Goal: Transaction & Acquisition: Purchase product/service

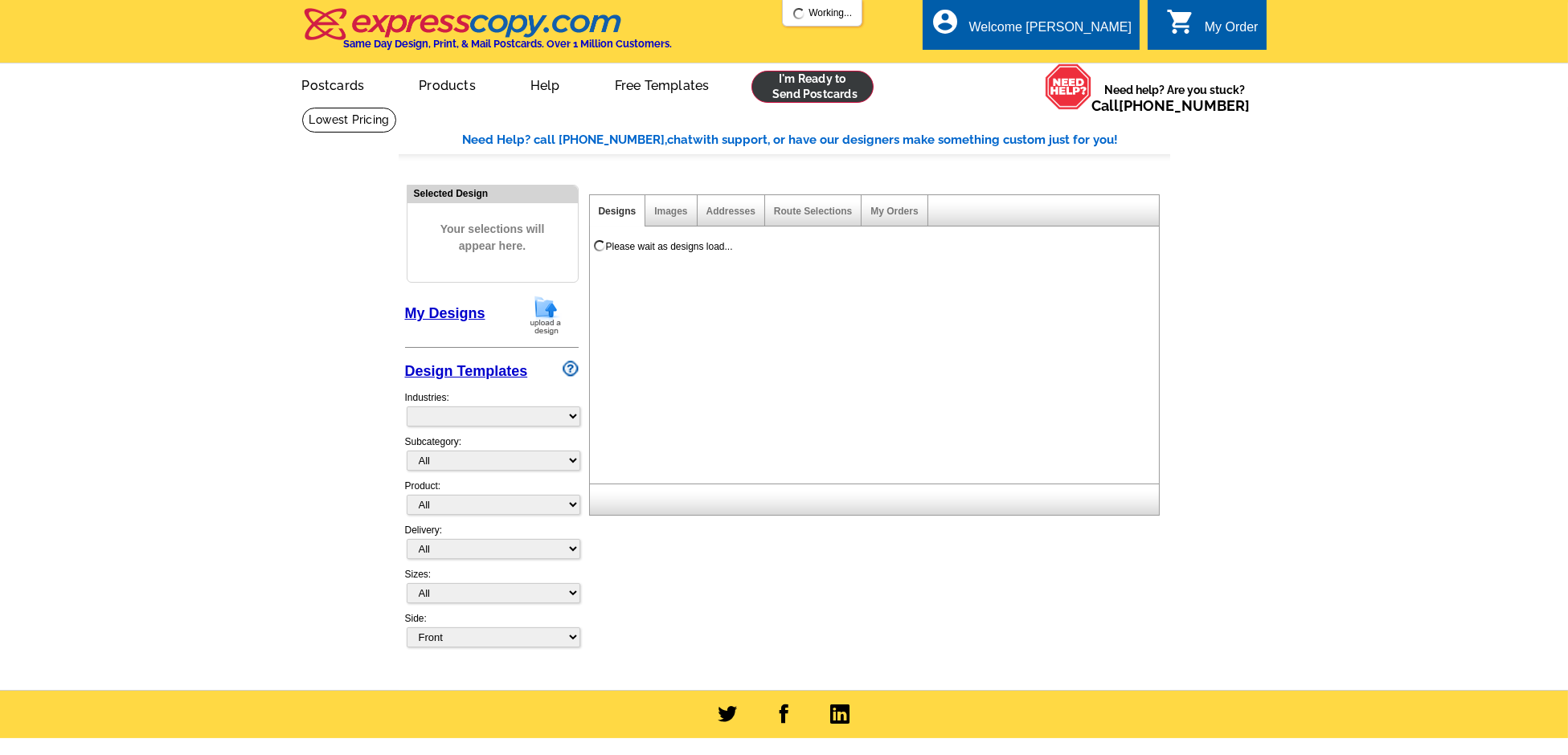
select select "785"
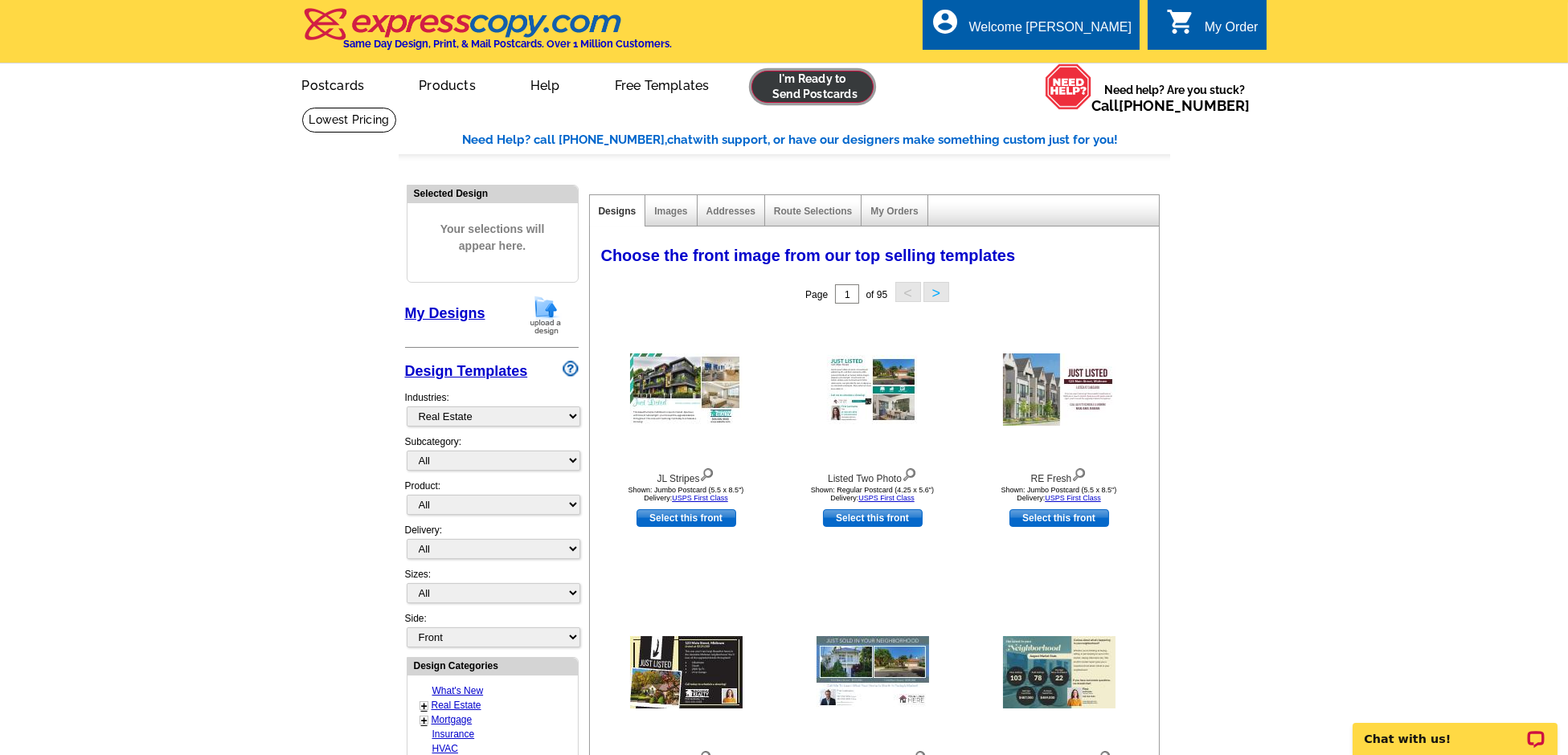
click at [803, 89] on link at bounding box center [813, 86] width 123 height 32
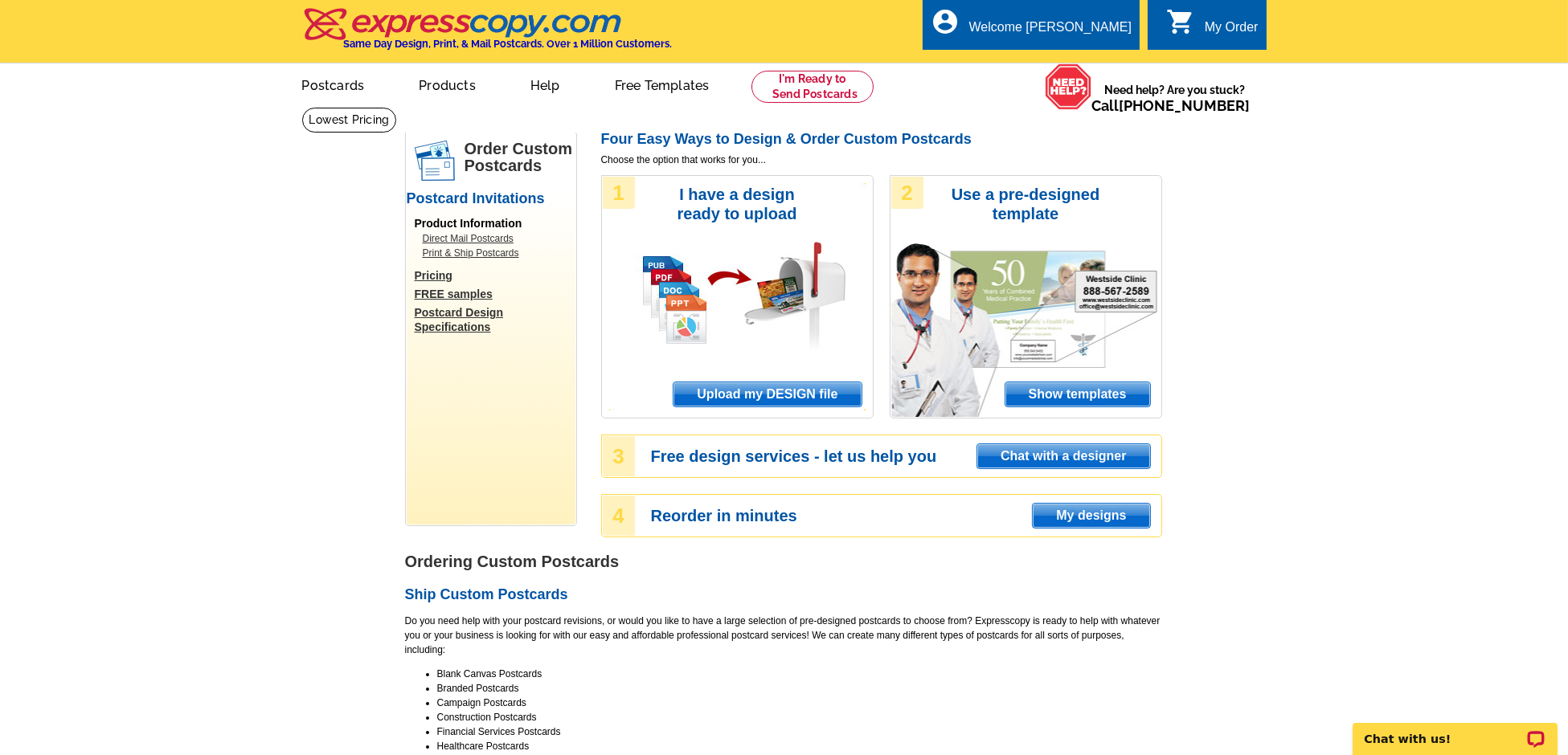
click at [806, 402] on span "Upload my DESIGN file" at bounding box center [767, 394] width 187 height 24
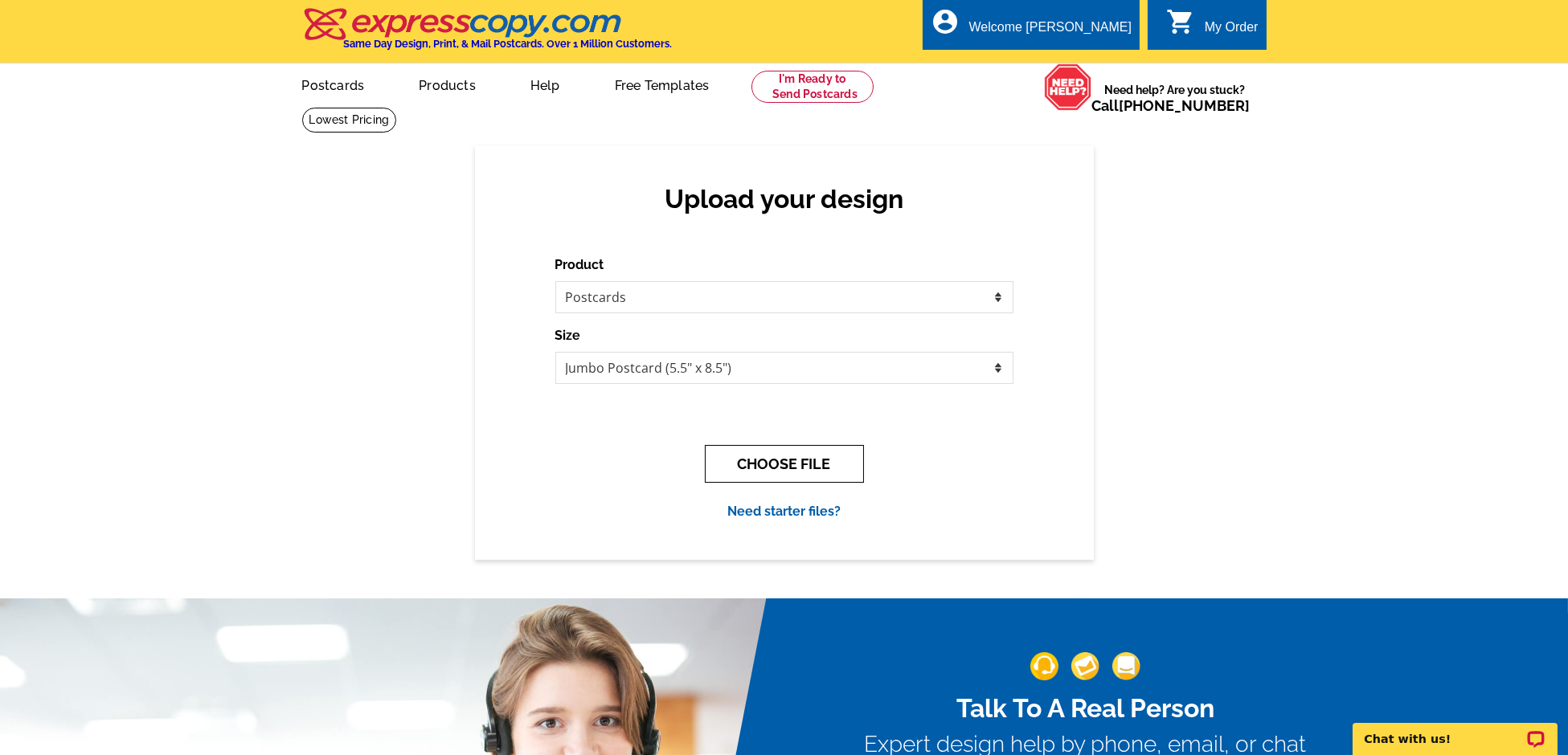
click at [795, 462] on button "CHOOSE FILE" at bounding box center [784, 464] width 159 height 37
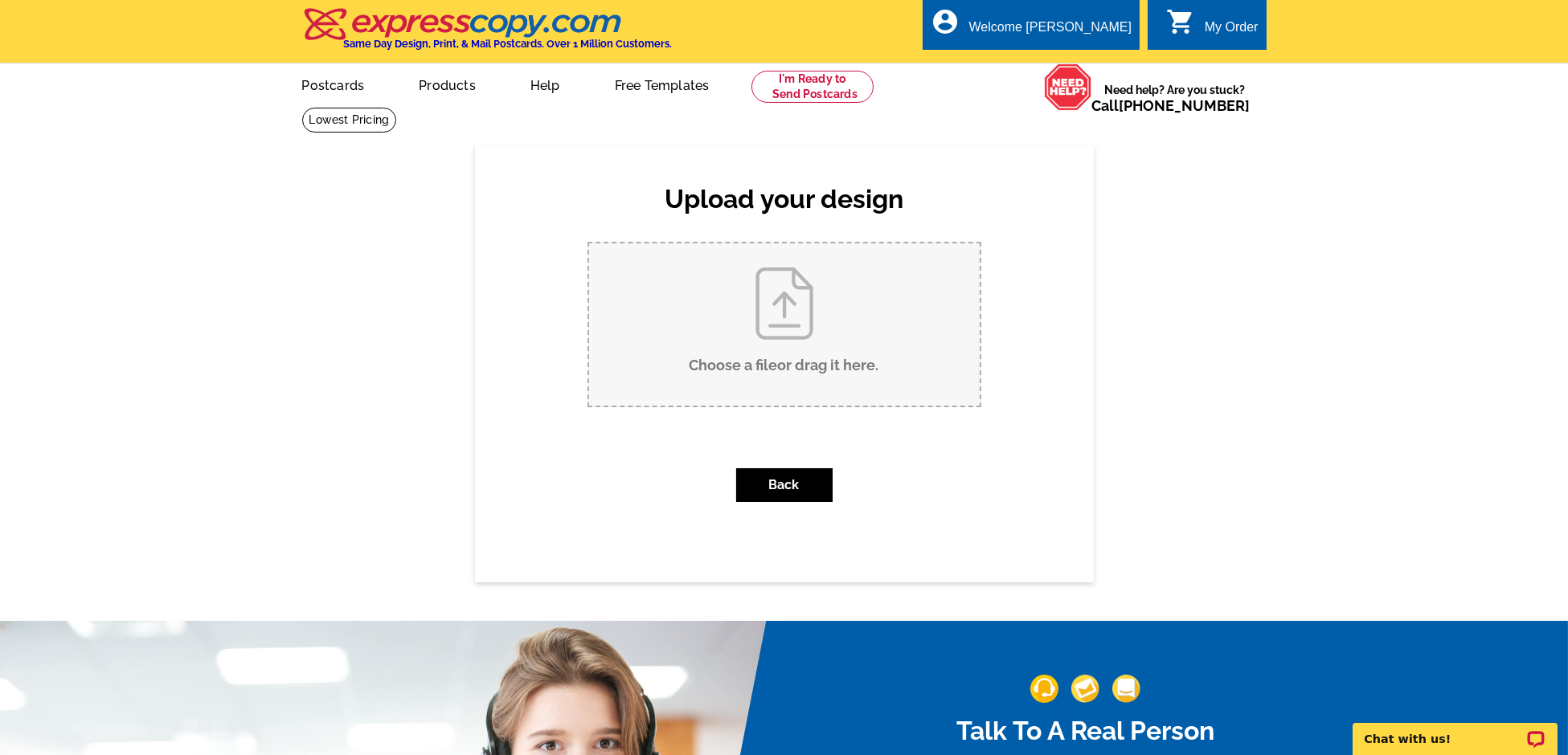
click at [854, 301] on input "Choose a file or drag it here ." at bounding box center [784, 324] width 391 height 162
type input "C:\fakepath\CSR Postcard A (15).pdf"
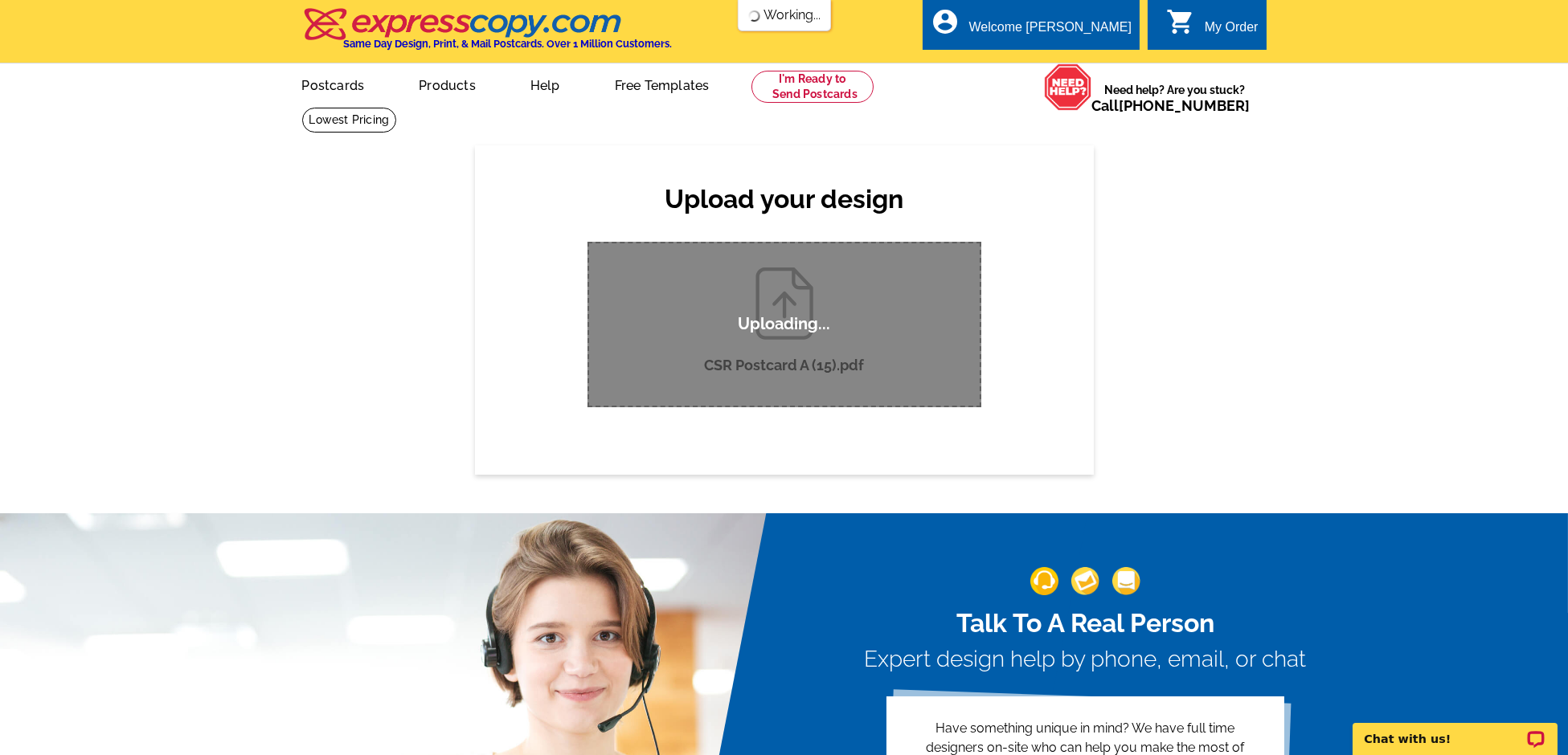
scroll to position [3, 0]
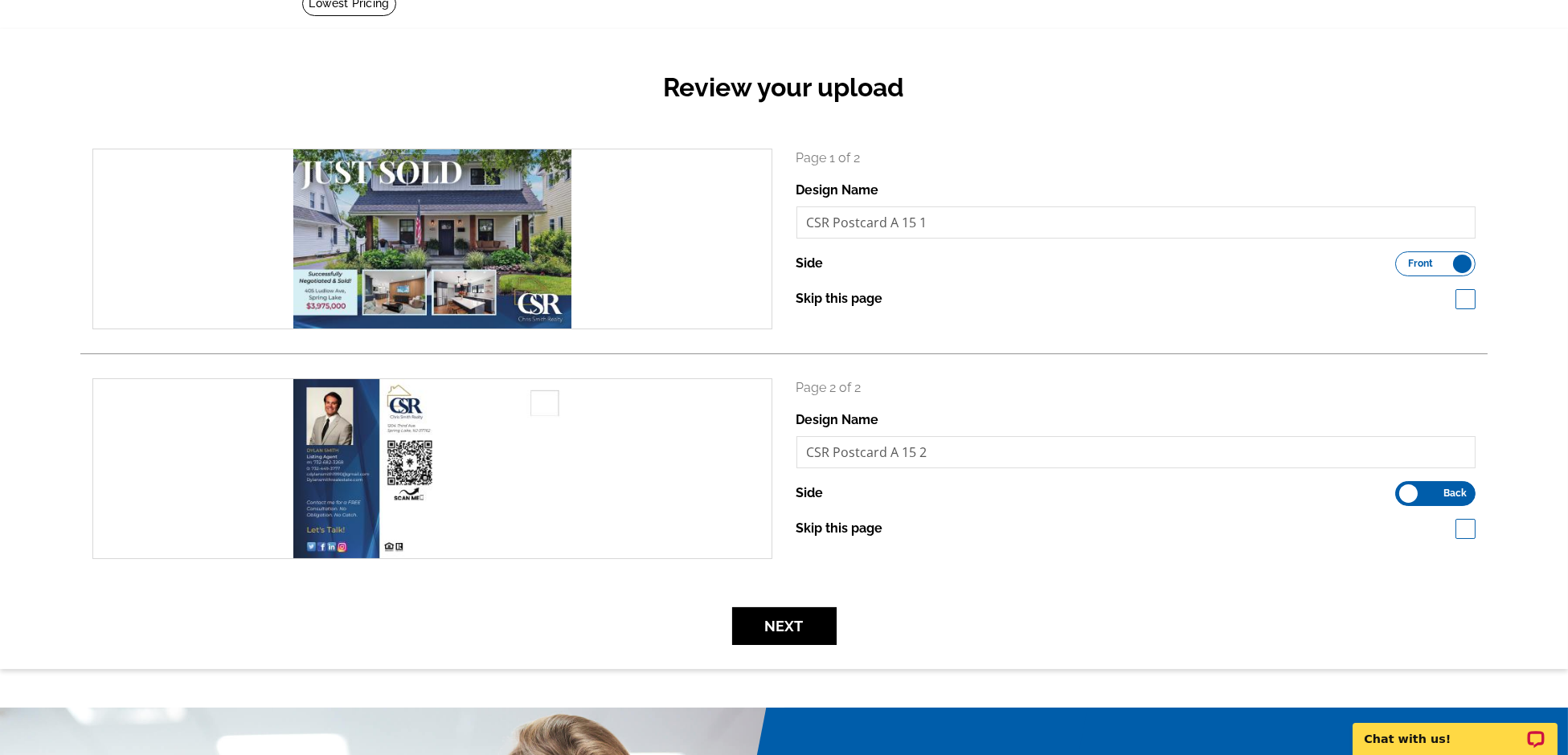
scroll to position [118, 0]
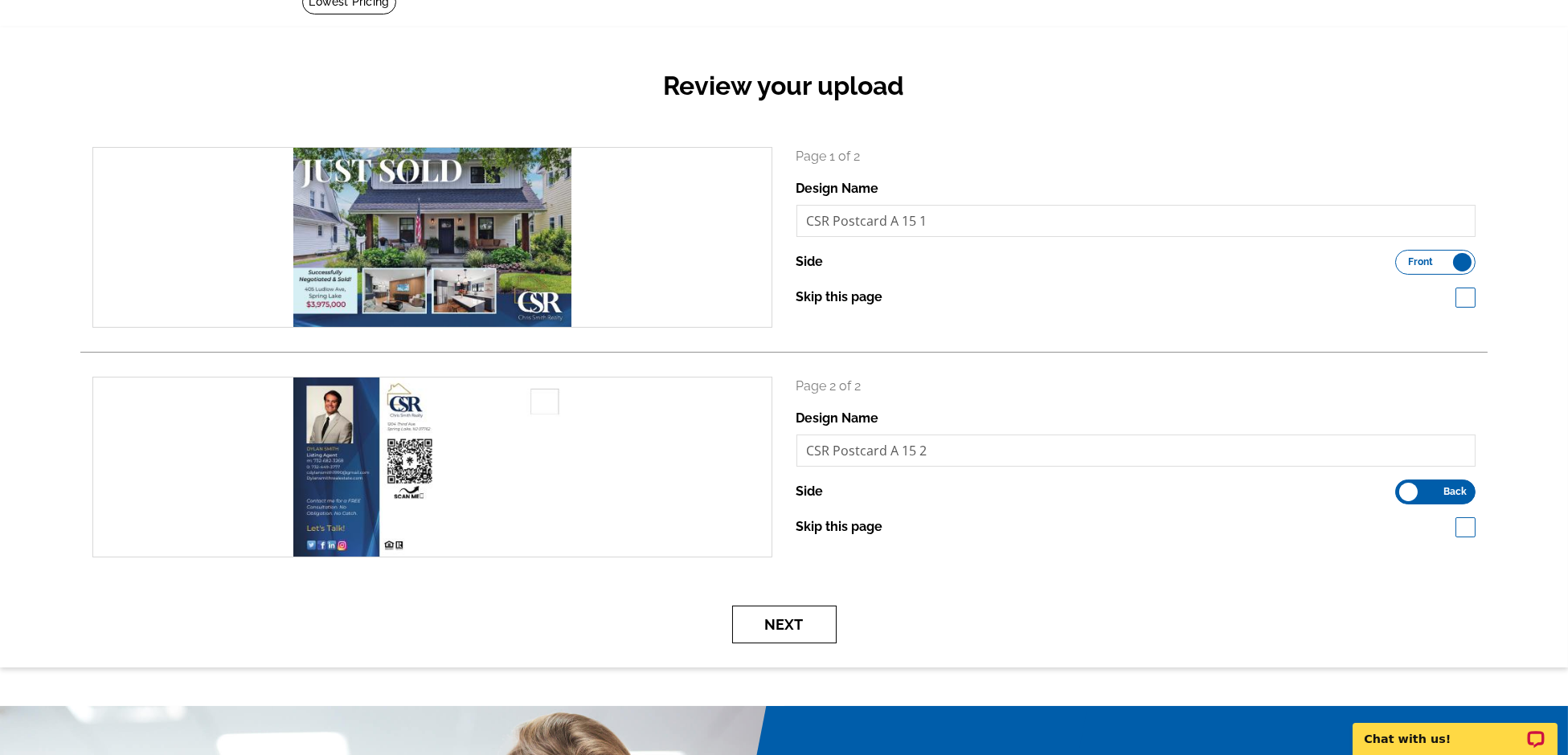
click at [796, 620] on button "Next" at bounding box center [784, 624] width 104 height 37
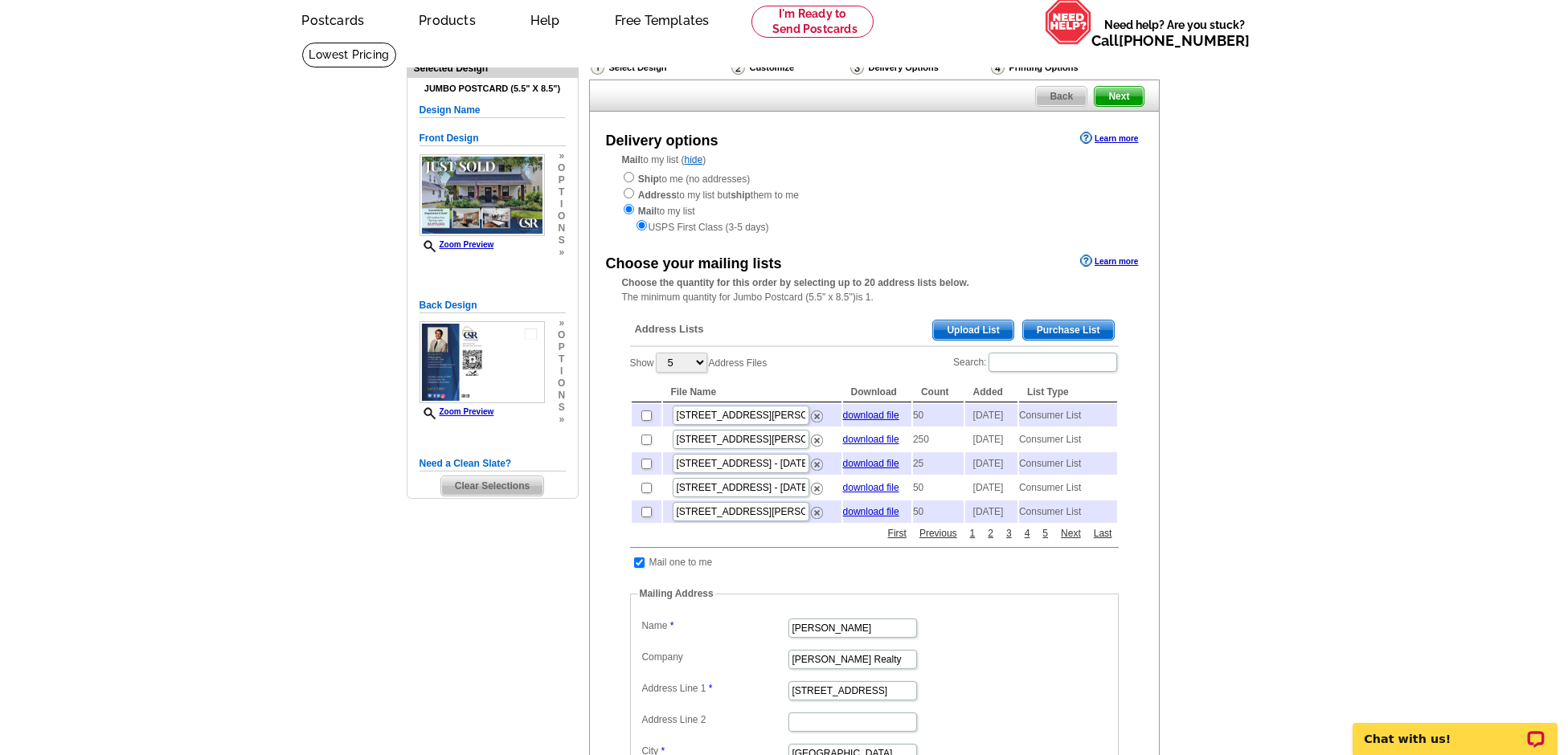
scroll to position [70, 0]
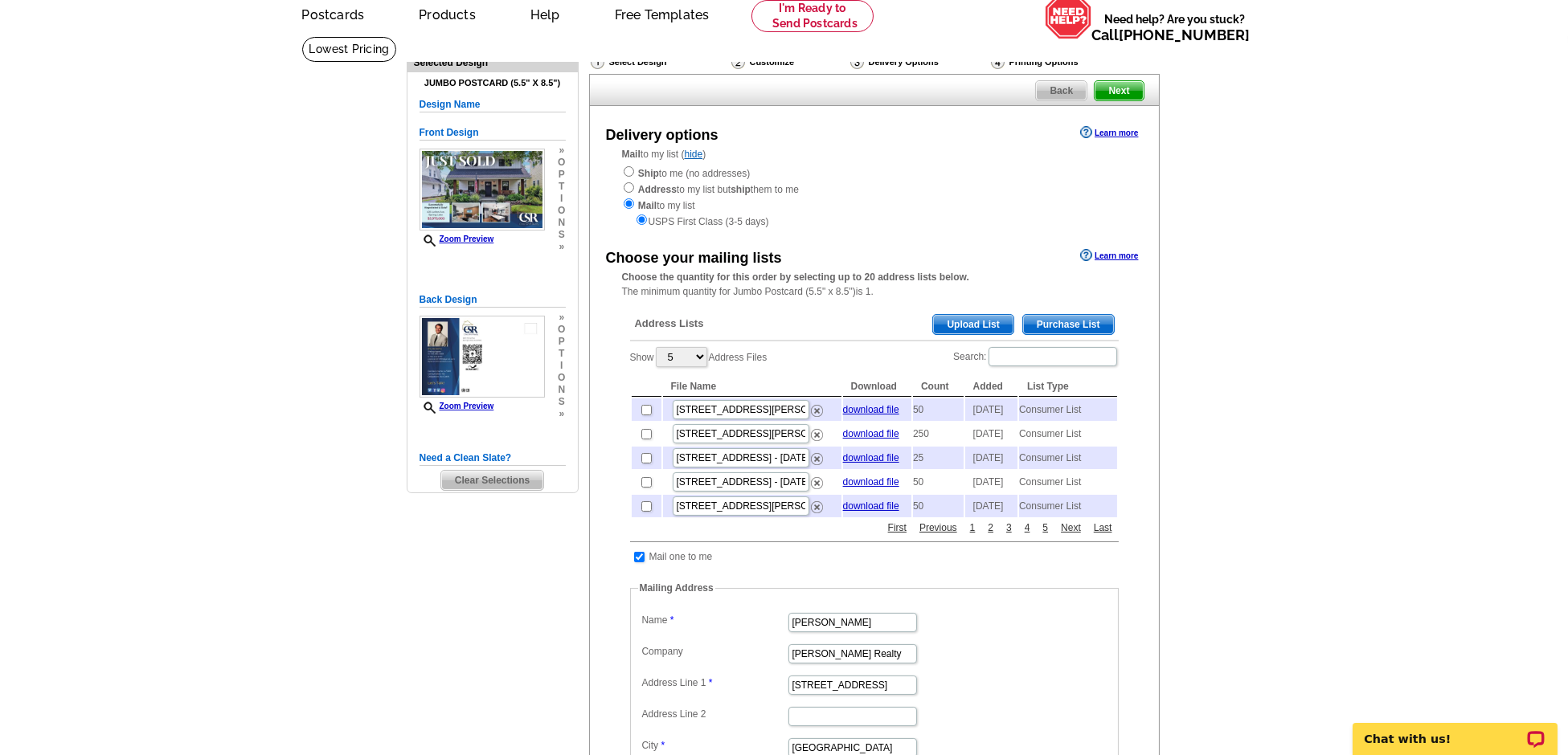
click at [1061, 318] on span "Purchase List" at bounding box center [1069, 324] width 91 height 20
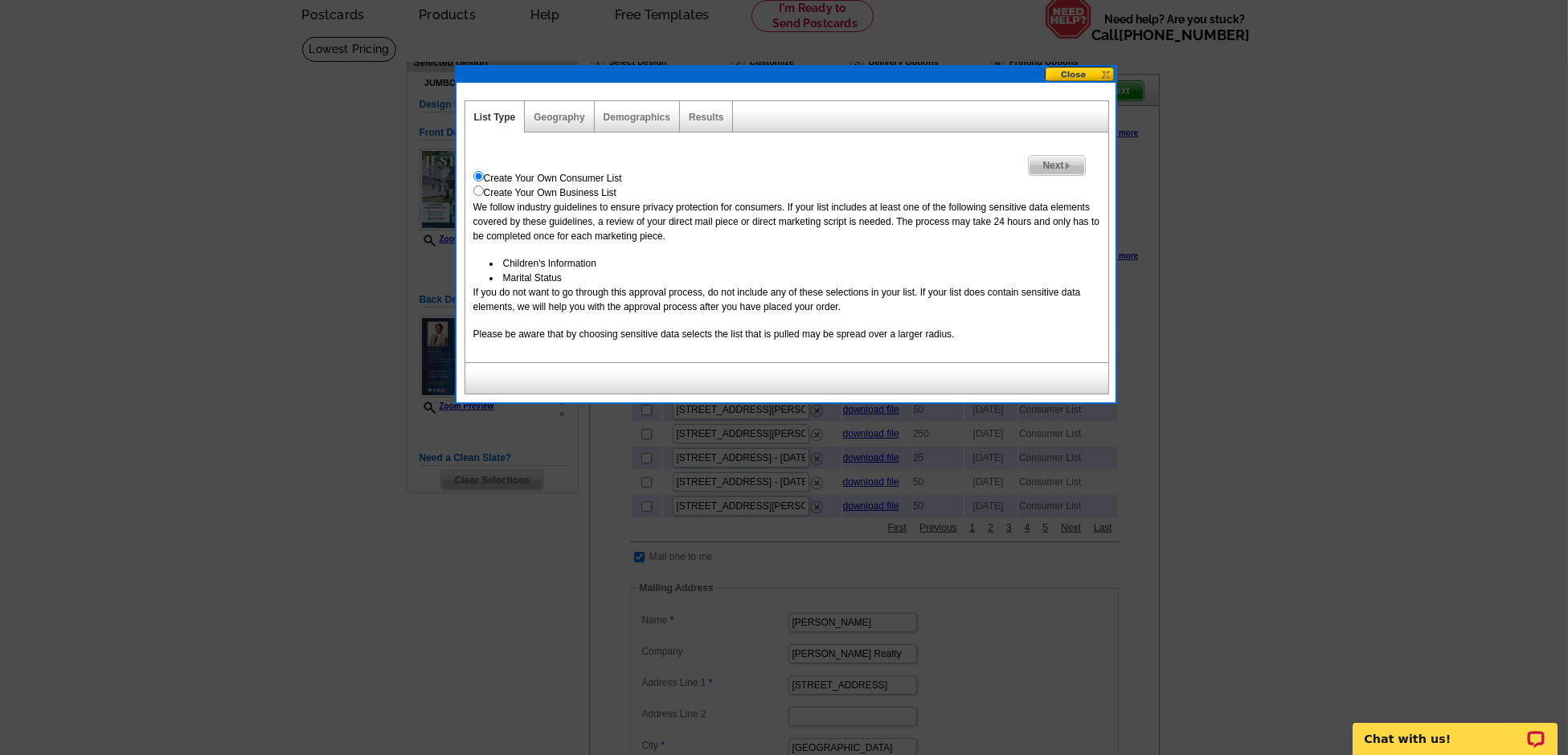
click at [1061, 166] on span "Next" at bounding box center [1056, 166] width 55 height 20
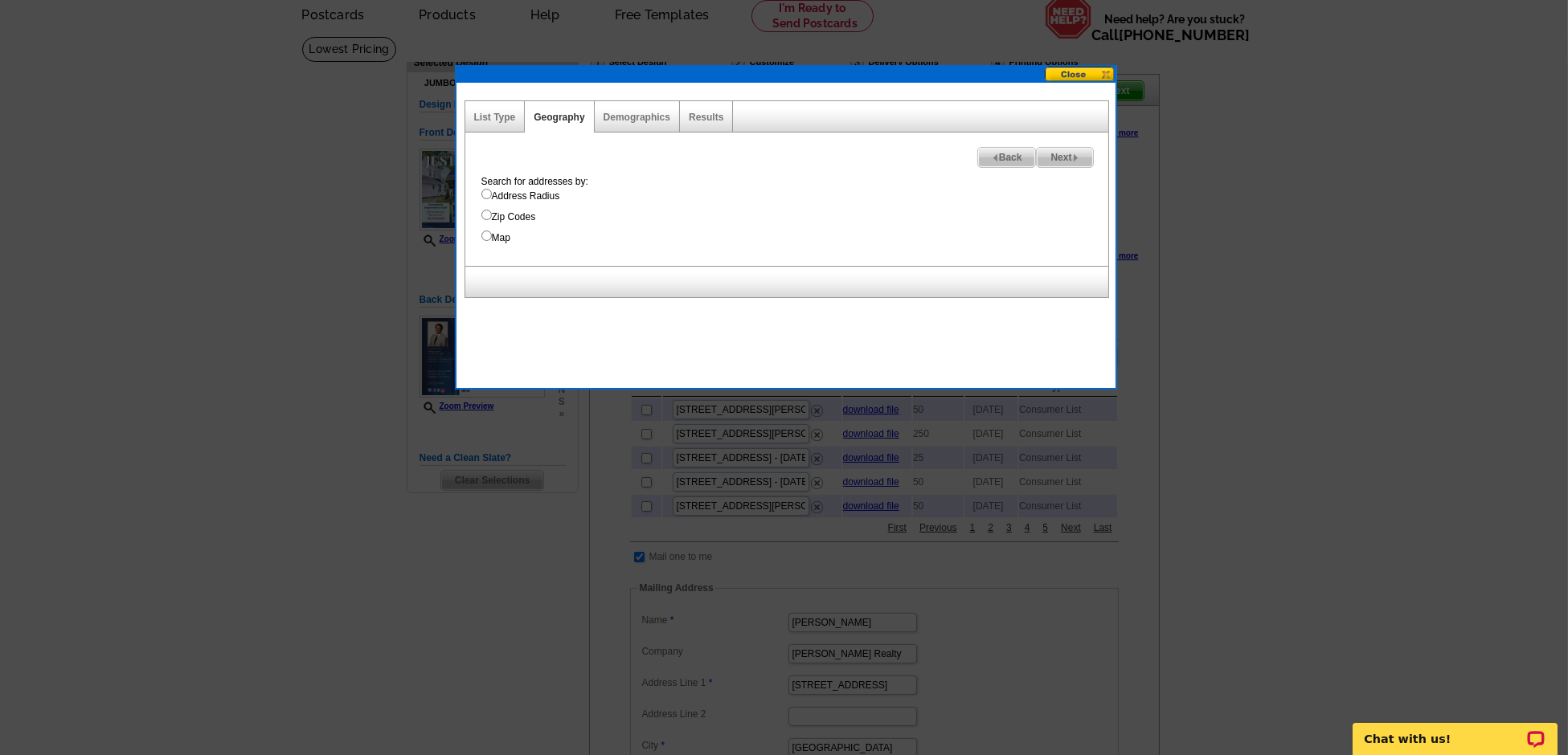
click at [483, 232] on input "Map" at bounding box center [487, 236] width 11 height 11
radio input "true"
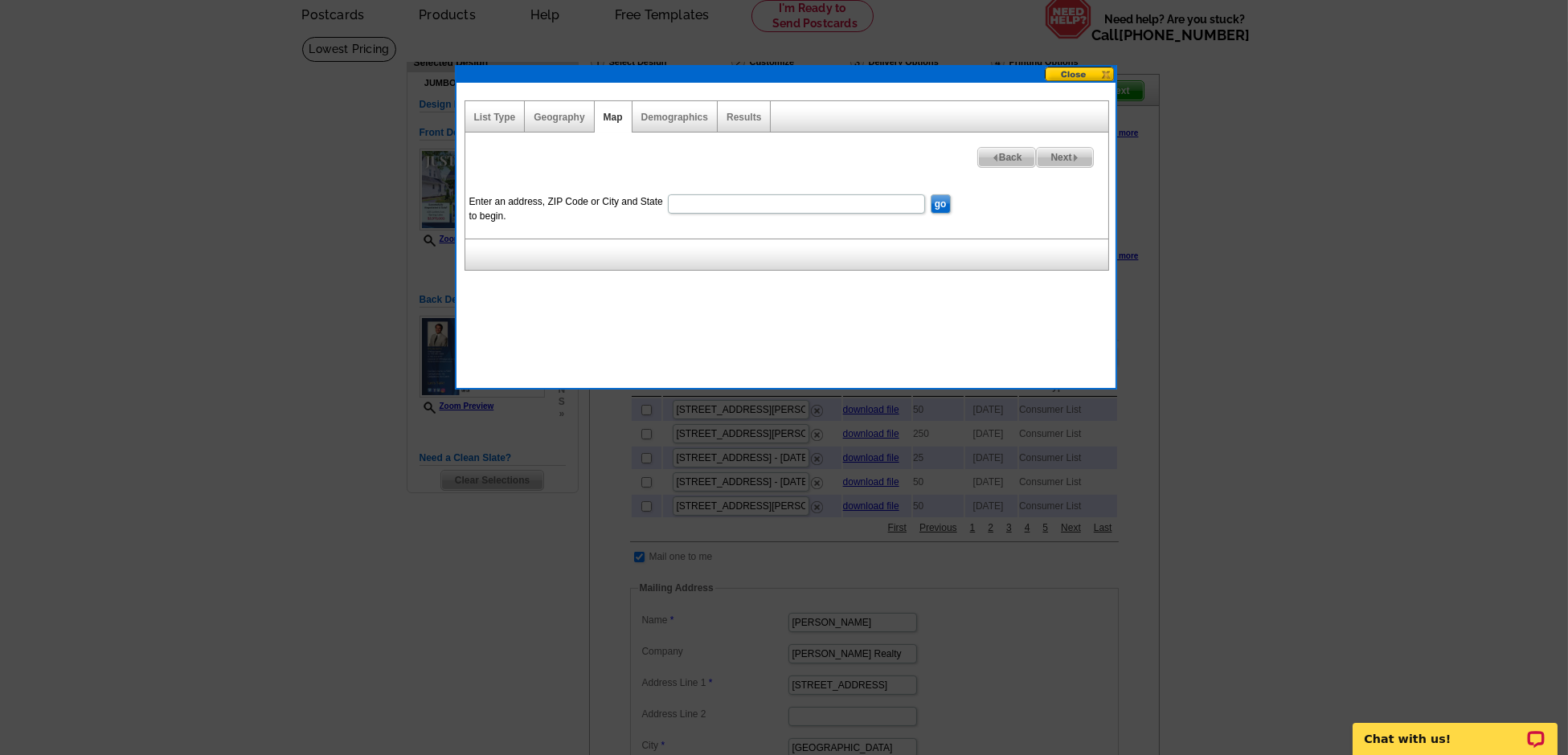
click at [710, 203] on input "Enter an address, ZIP Code or City and State to begin." at bounding box center [796, 204] width 257 height 20
type input "405 ludlow ave spring lake"
click at [930, 194] on input "go" at bounding box center [940, 204] width 21 height 20
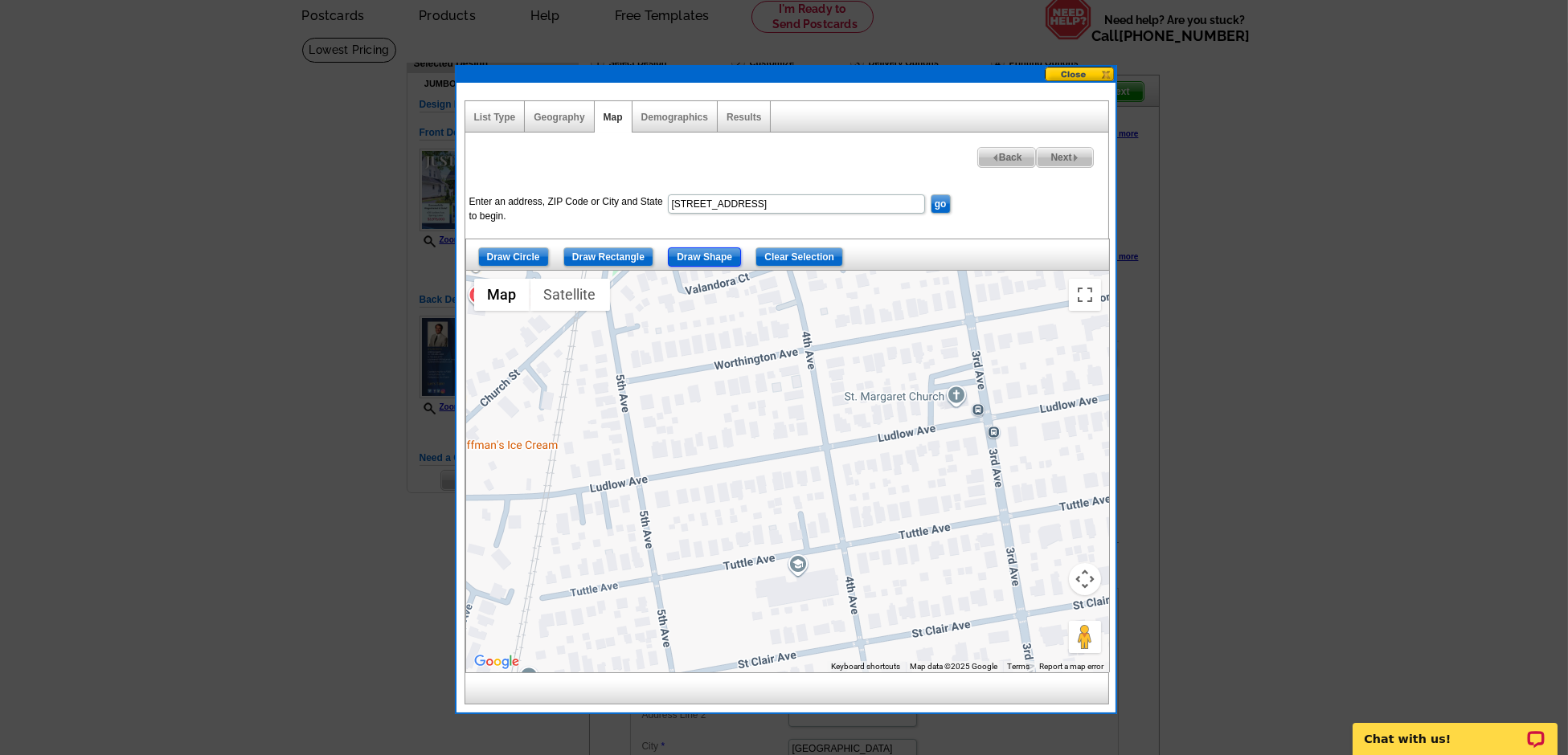
click at [713, 259] on input "Draw Shape" at bounding box center [705, 258] width 73 height 20
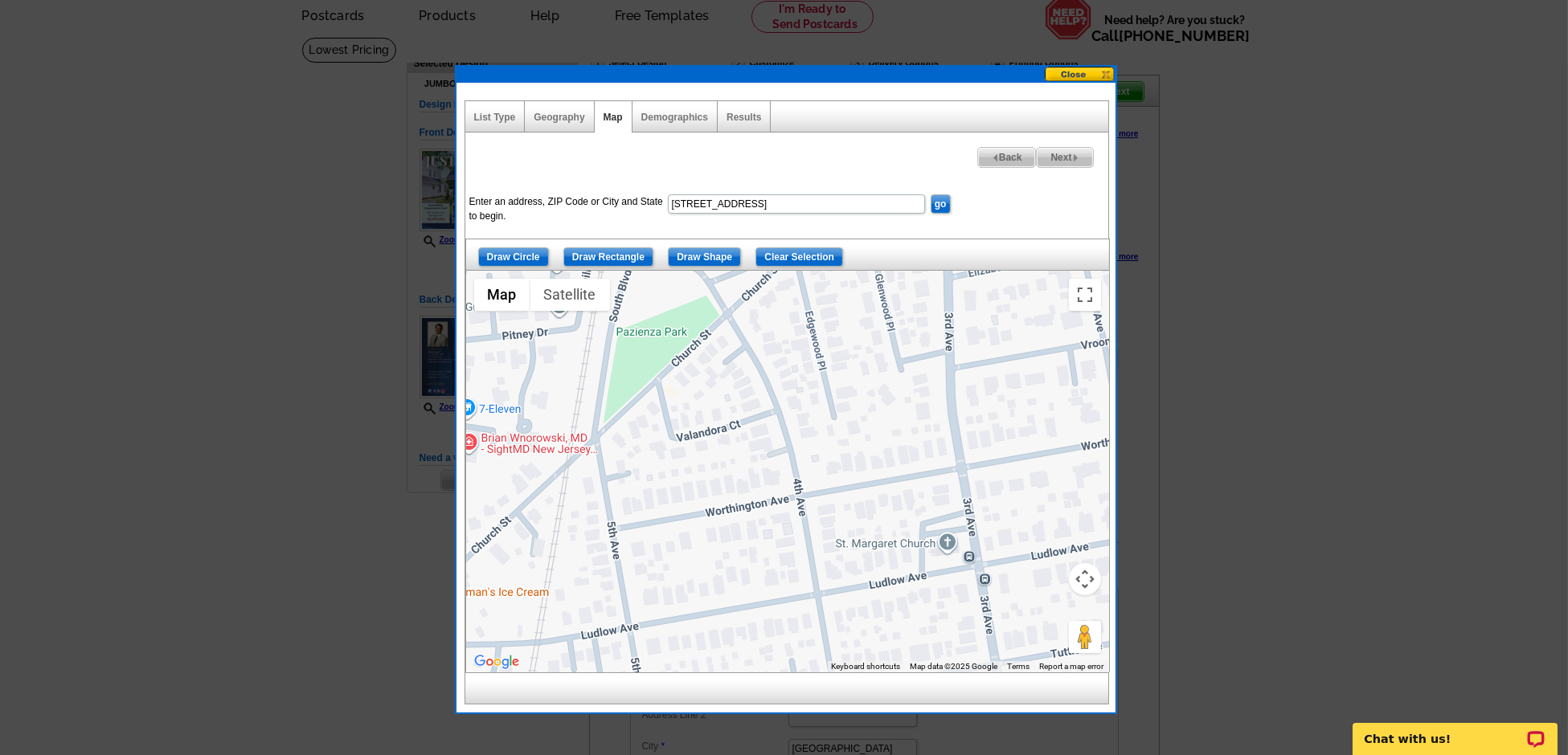
drag, startPoint x: 821, startPoint y: 414, endPoint x: 762, endPoint y: 547, distance: 145.5
click at [812, 565] on div at bounding box center [788, 472] width 643 height 401
click at [597, 438] on div at bounding box center [788, 472] width 643 height 401
click at [566, 464] on div at bounding box center [788, 472] width 643 height 401
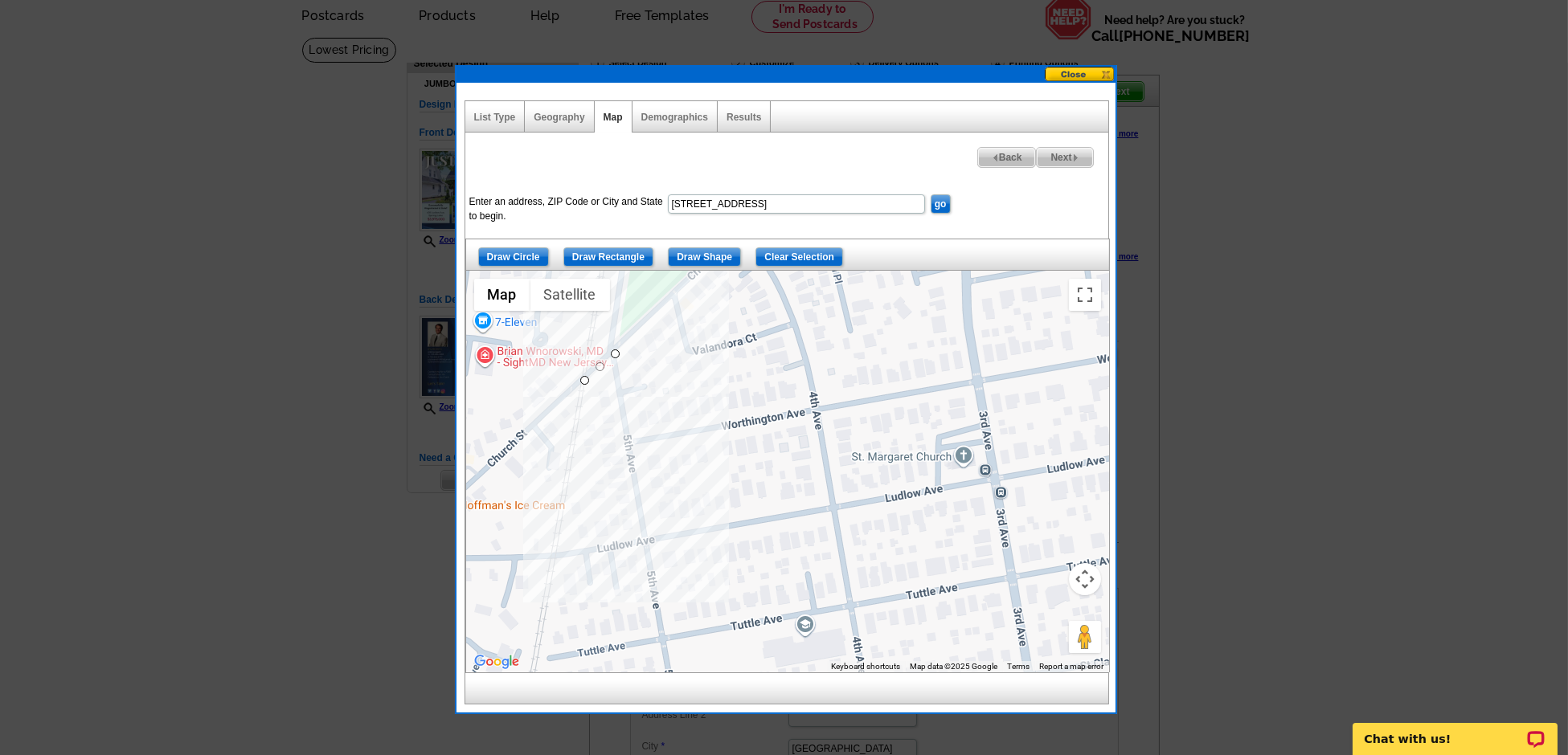
drag, startPoint x: 675, startPoint y: 541, endPoint x: 761, endPoint y: 369, distance: 192.3
click at [761, 369] on div at bounding box center [788, 472] width 643 height 401
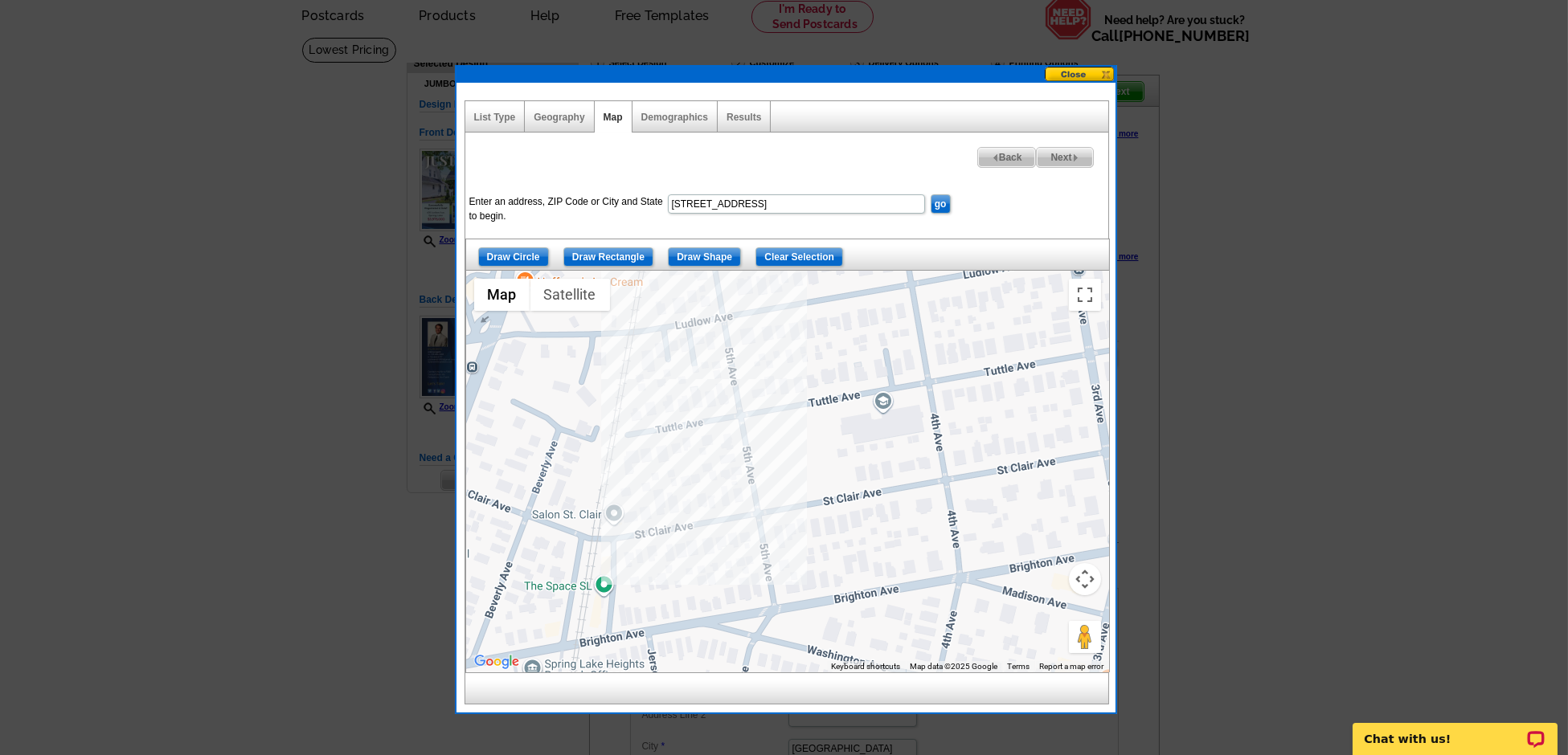
drag, startPoint x: 615, startPoint y: 590, endPoint x: 623, endPoint y: 447, distance: 143.2
click at [623, 447] on div at bounding box center [788, 472] width 643 height 401
click at [597, 537] on div at bounding box center [788, 472] width 643 height 401
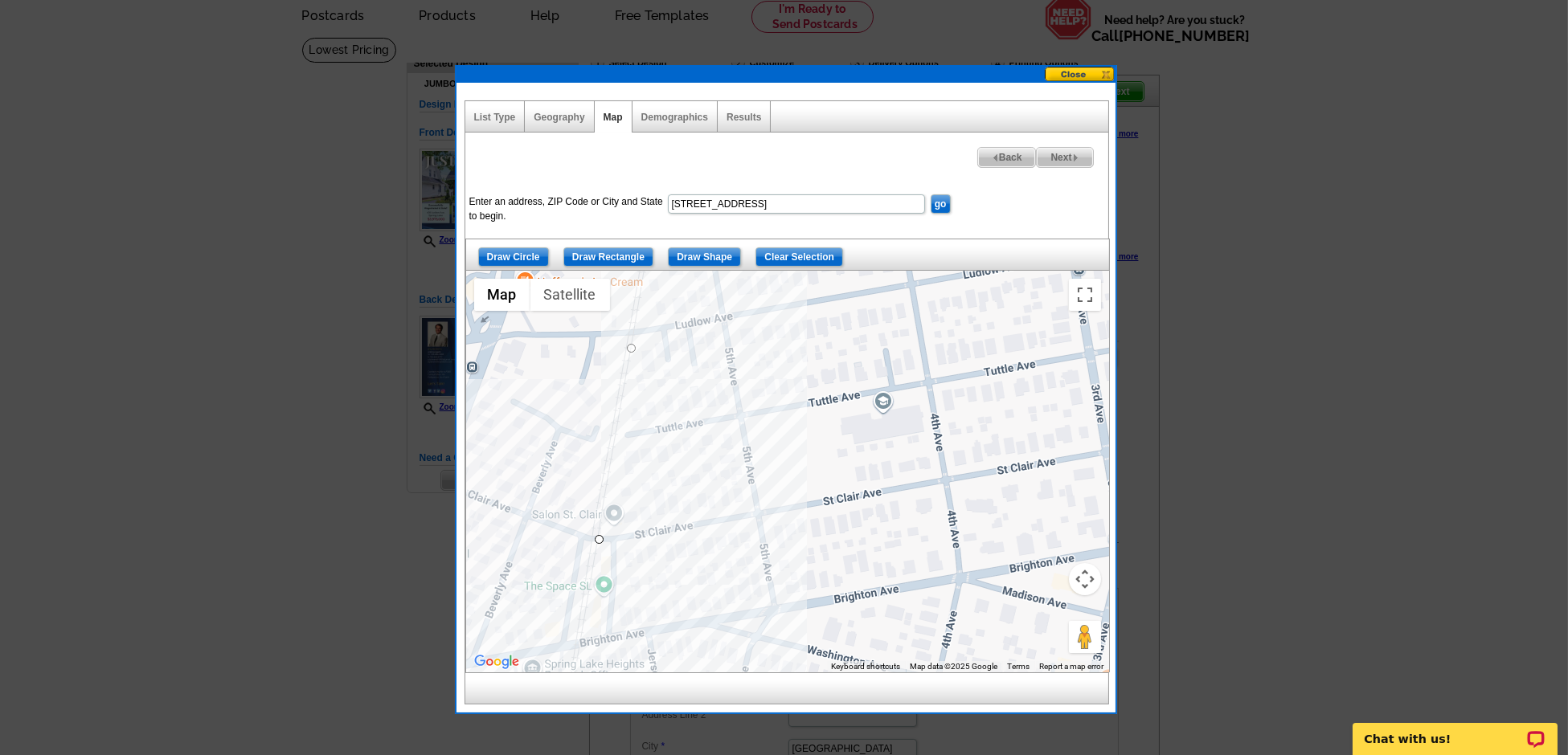
click at [611, 638] on div at bounding box center [788, 472] width 643 height 401
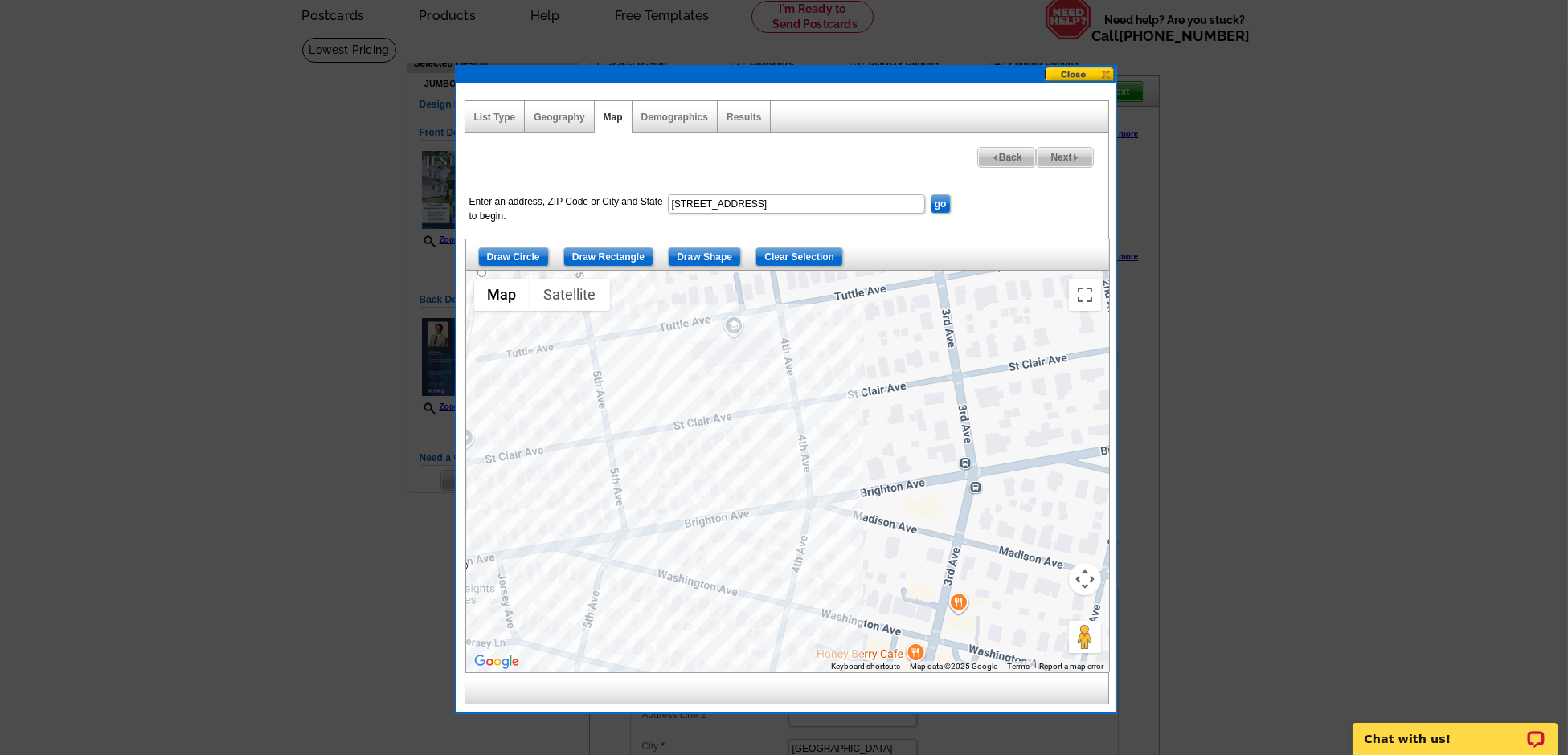
drag, startPoint x: 921, startPoint y: 501, endPoint x: 833, endPoint y: 443, distance: 105.4
click at [833, 443] on div at bounding box center [788, 472] width 643 height 401
click at [988, 464] on div at bounding box center [788, 472] width 643 height 401
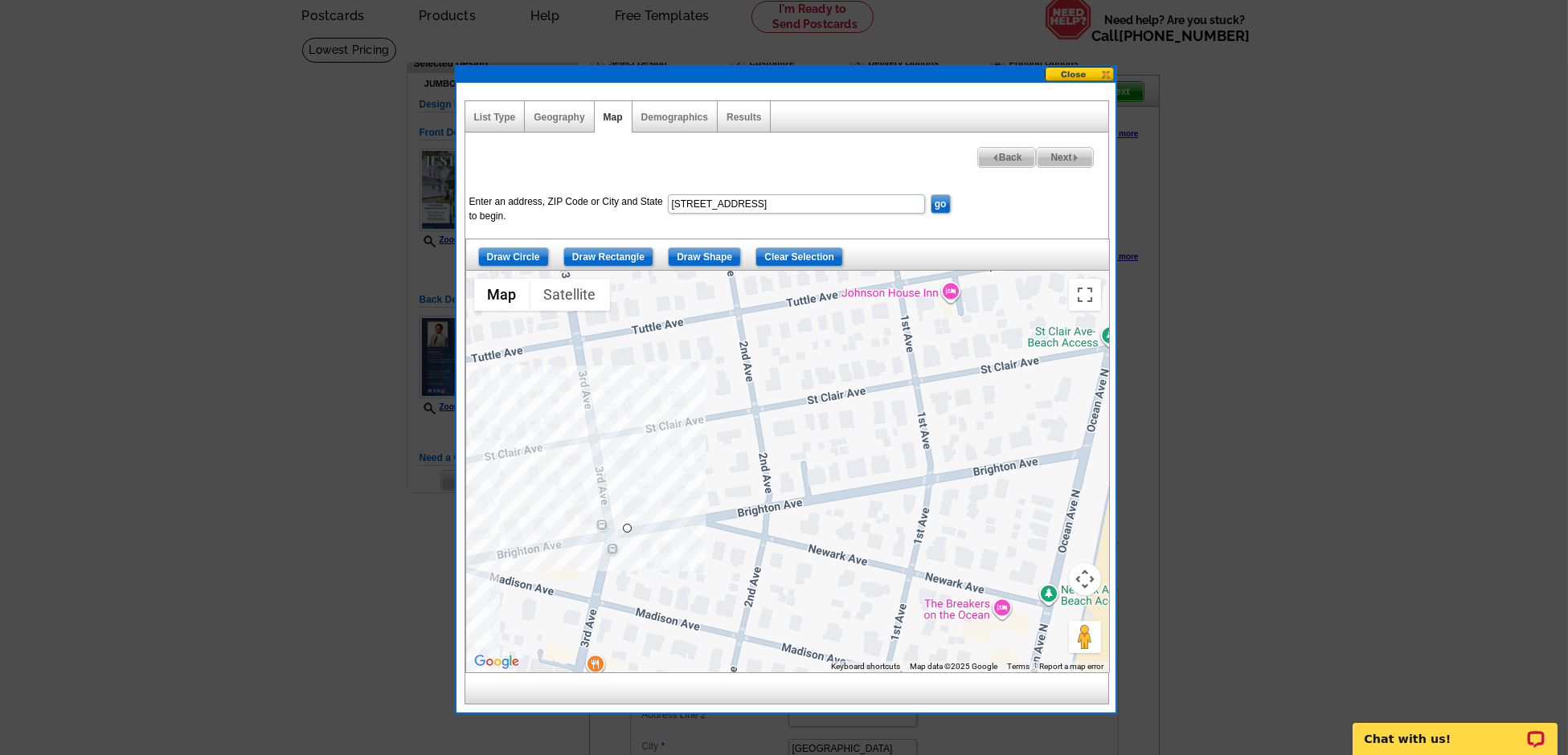
drag, startPoint x: 868, startPoint y: 466, endPoint x: 616, endPoint y: 522, distance: 258.1
click at [616, 522] on div at bounding box center [788, 472] width 643 height 401
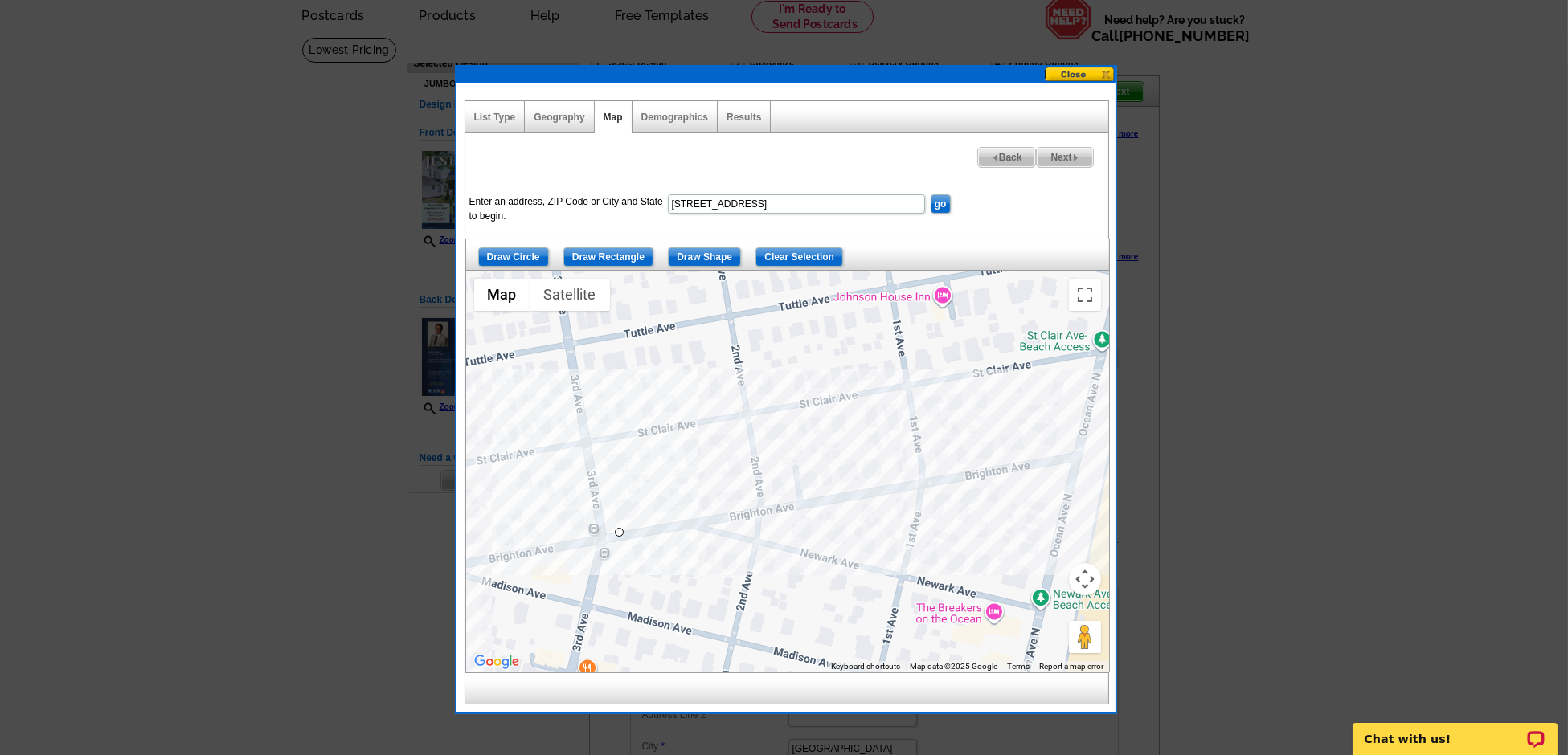
click at [1077, 450] on div at bounding box center [788, 472] width 643 height 401
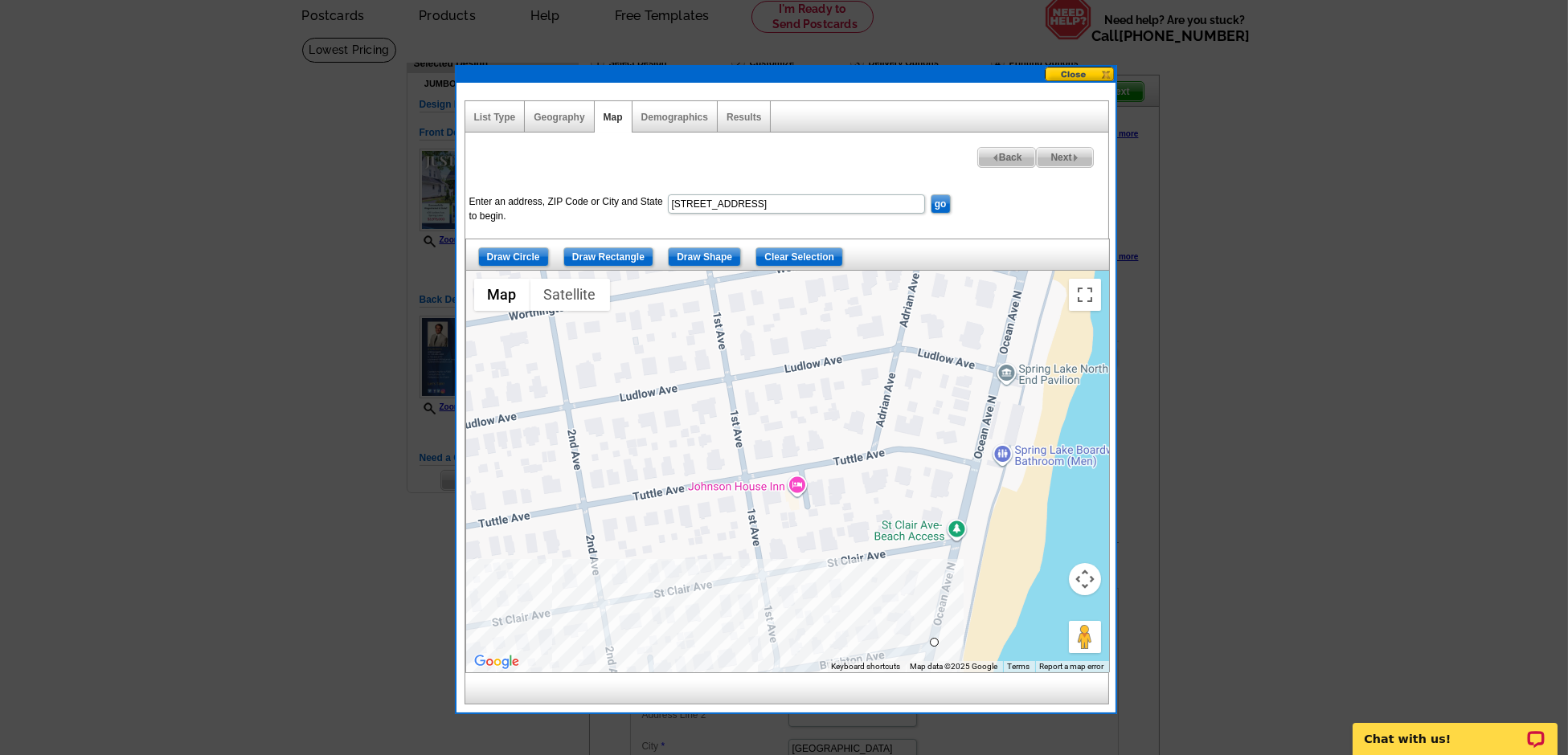
drag, startPoint x: 989, startPoint y: 436, endPoint x: 841, endPoint y: 628, distance: 242.4
click at [841, 628] on div at bounding box center [788, 472] width 643 height 401
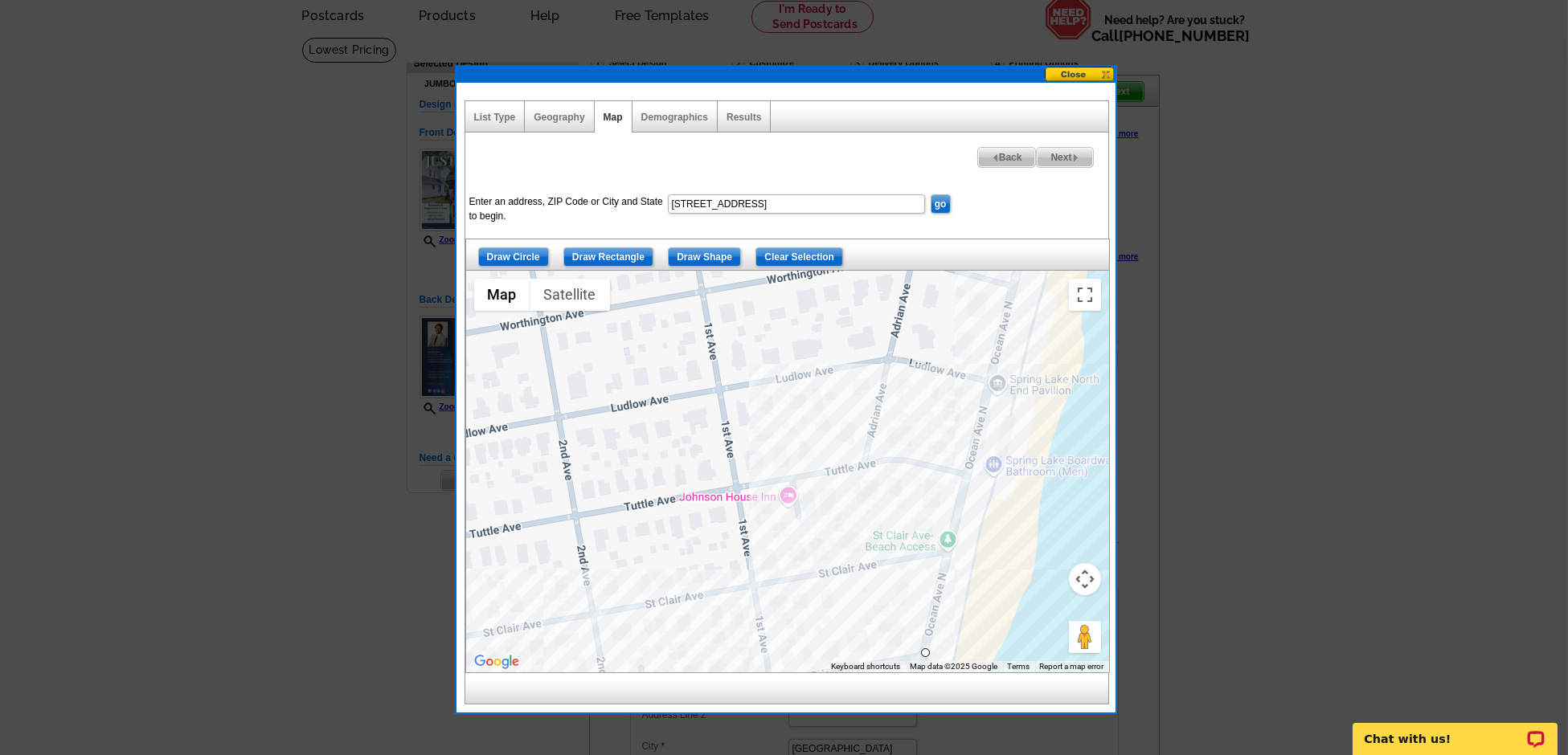
click at [1006, 291] on div at bounding box center [788, 472] width 643 height 401
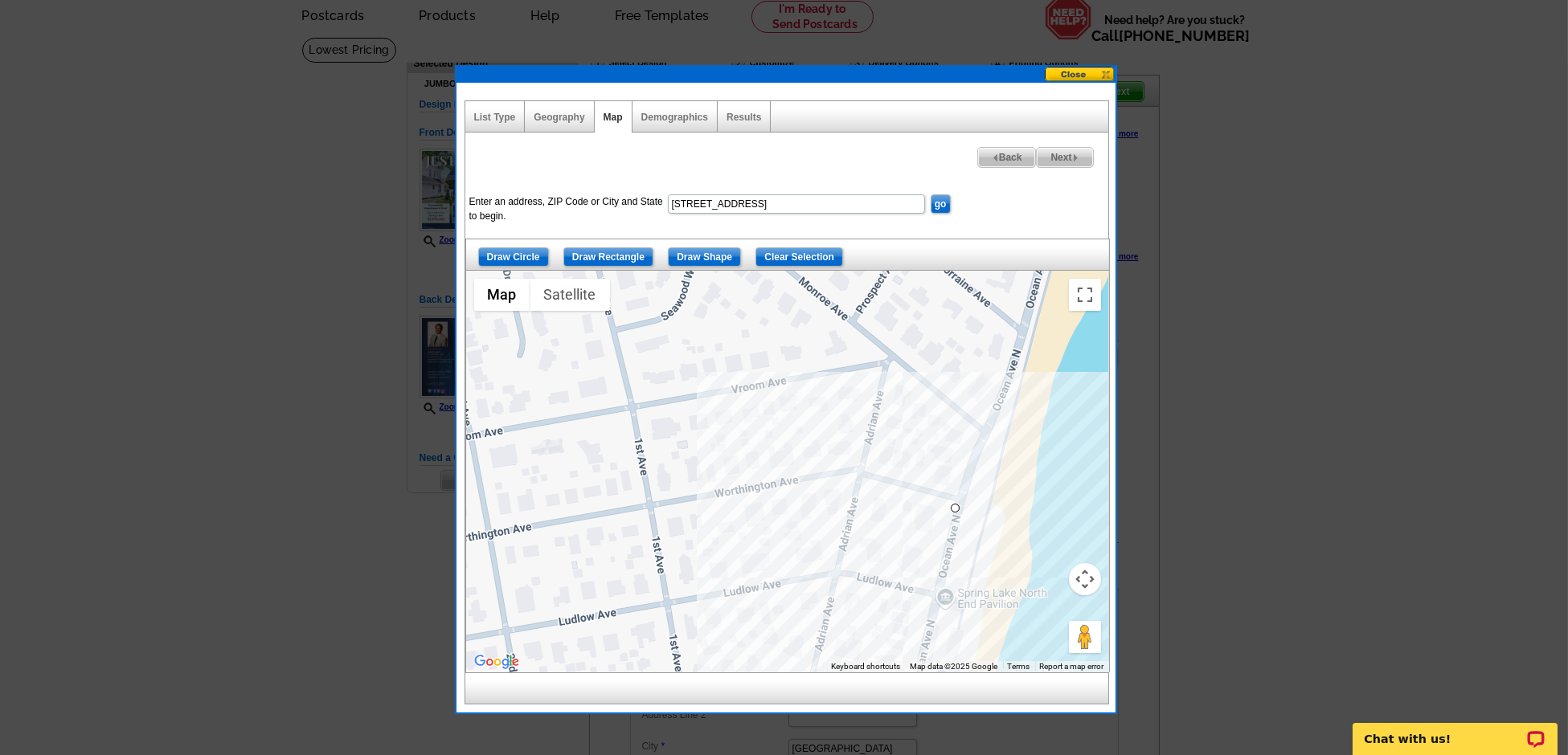
drag, startPoint x: 859, startPoint y: 368, endPoint x: 807, endPoint y: 584, distance: 222.2
click at [807, 584] on div at bounding box center [788, 472] width 643 height 401
click at [978, 434] on div at bounding box center [788, 472] width 643 height 401
click at [895, 360] on div at bounding box center [788, 472] width 643 height 401
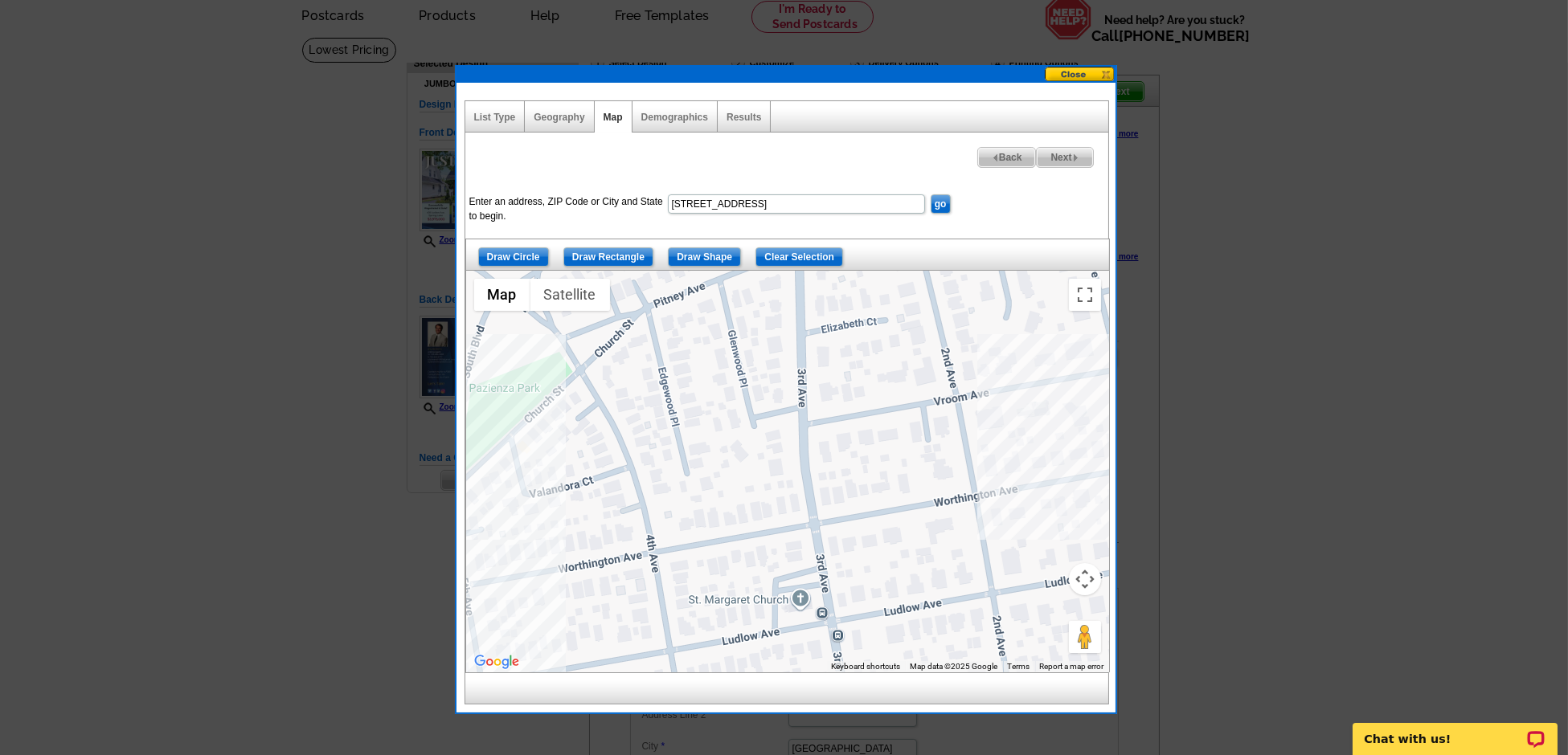
drag, startPoint x: 625, startPoint y: 430, endPoint x: 1116, endPoint y: 390, distance: 492.6
click at [1116, 390] on div "List Type Geography Map Demographics Results Next Back Enter an address, ZIP Co…" at bounding box center [786, 390] width 662 height 649
click at [797, 426] on div at bounding box center [788, 472] width 643 height 401
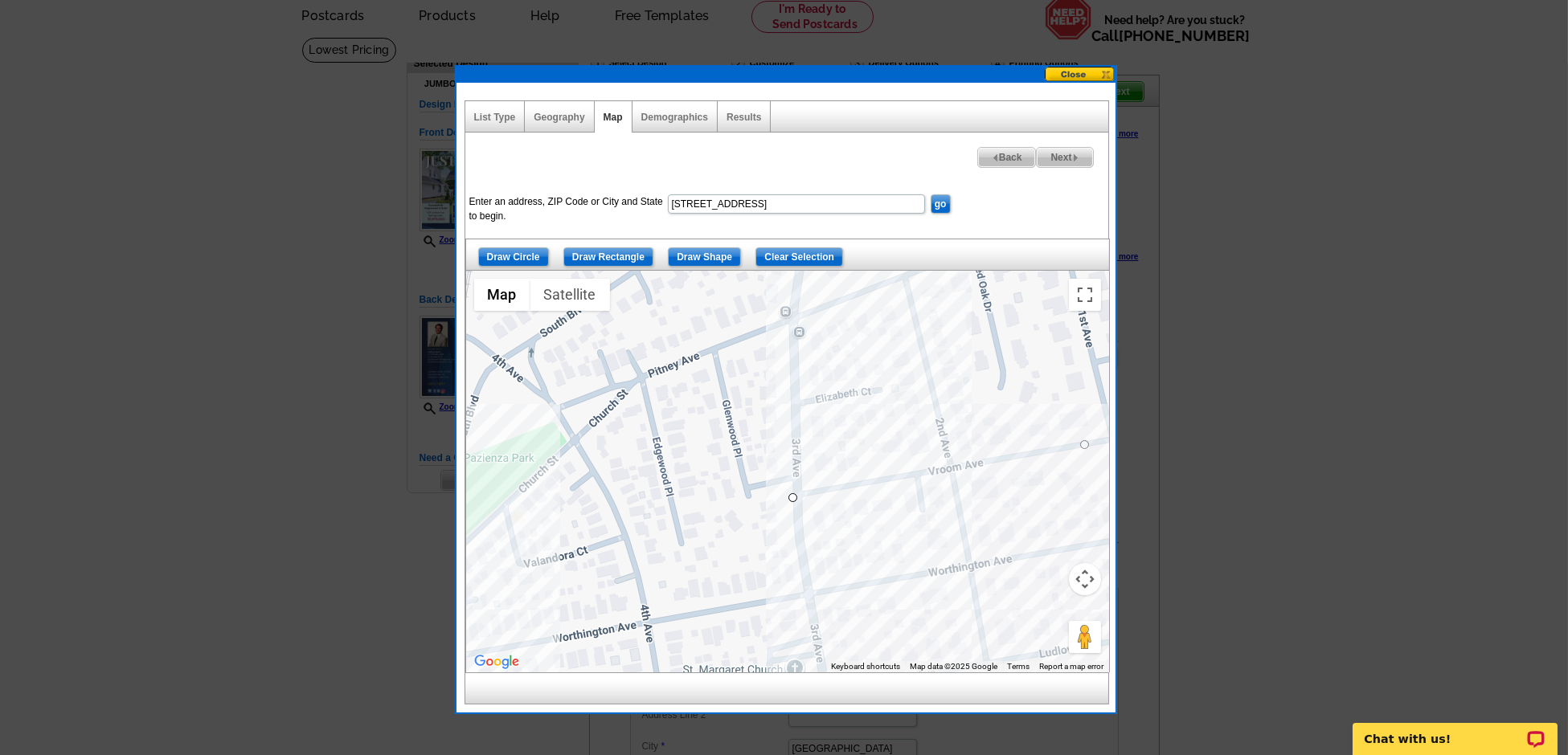
drag, startPoint x: 811, startPoint y: 317, endPoint x: 798, endPoint y: 397, distance: 81.0
click at [805, 407] on div at bounding box center [788, 472] width 643 height 401
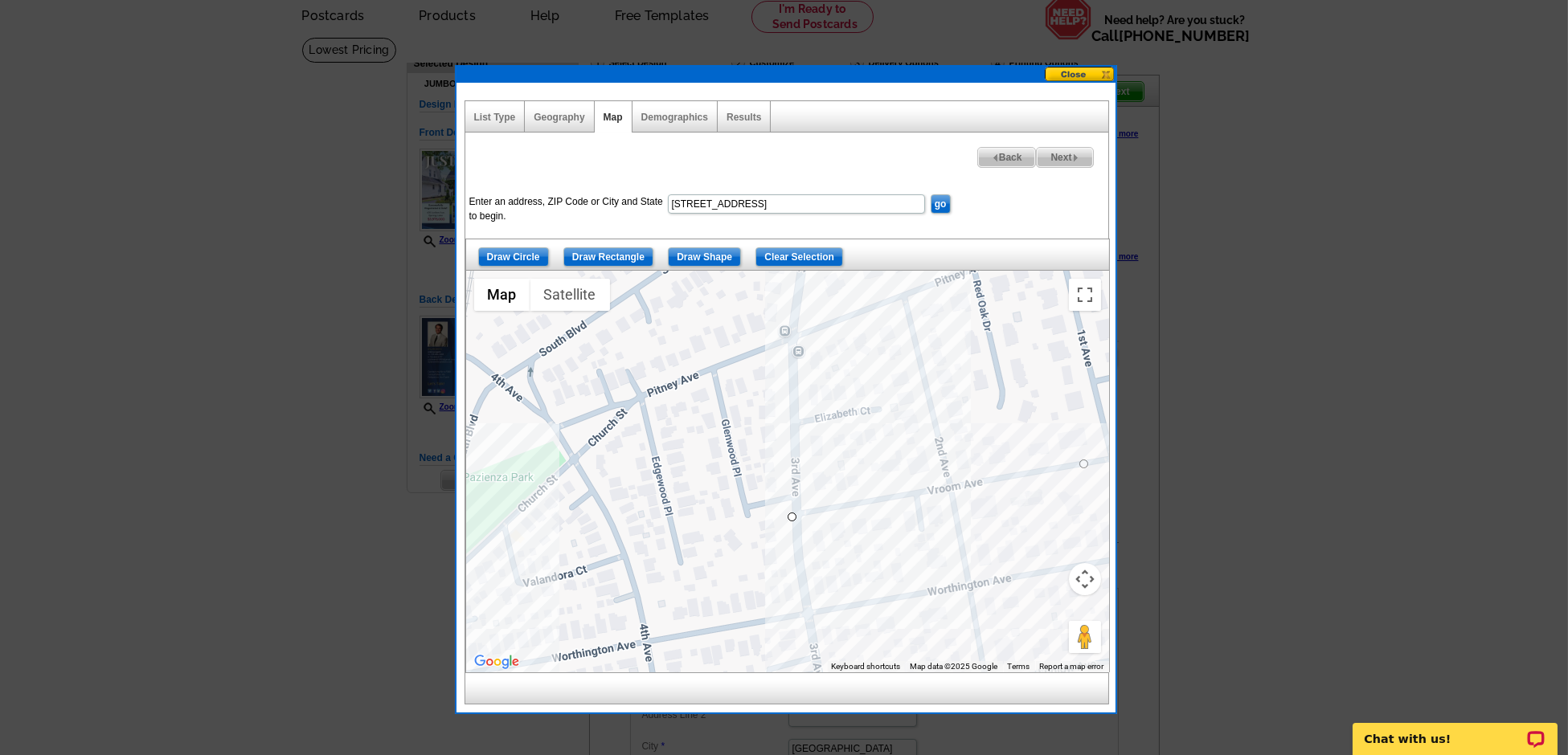
drag, startPoint x: 788, startPoint y: 342, endPoint x: 745, endPoint y: 352, distance: 44.1
click at [787, 342] on div at bounding box center [788, 472] width 643 height 401
click at [610, 410] on div at bounding box center [788, 472] width 643 height 401
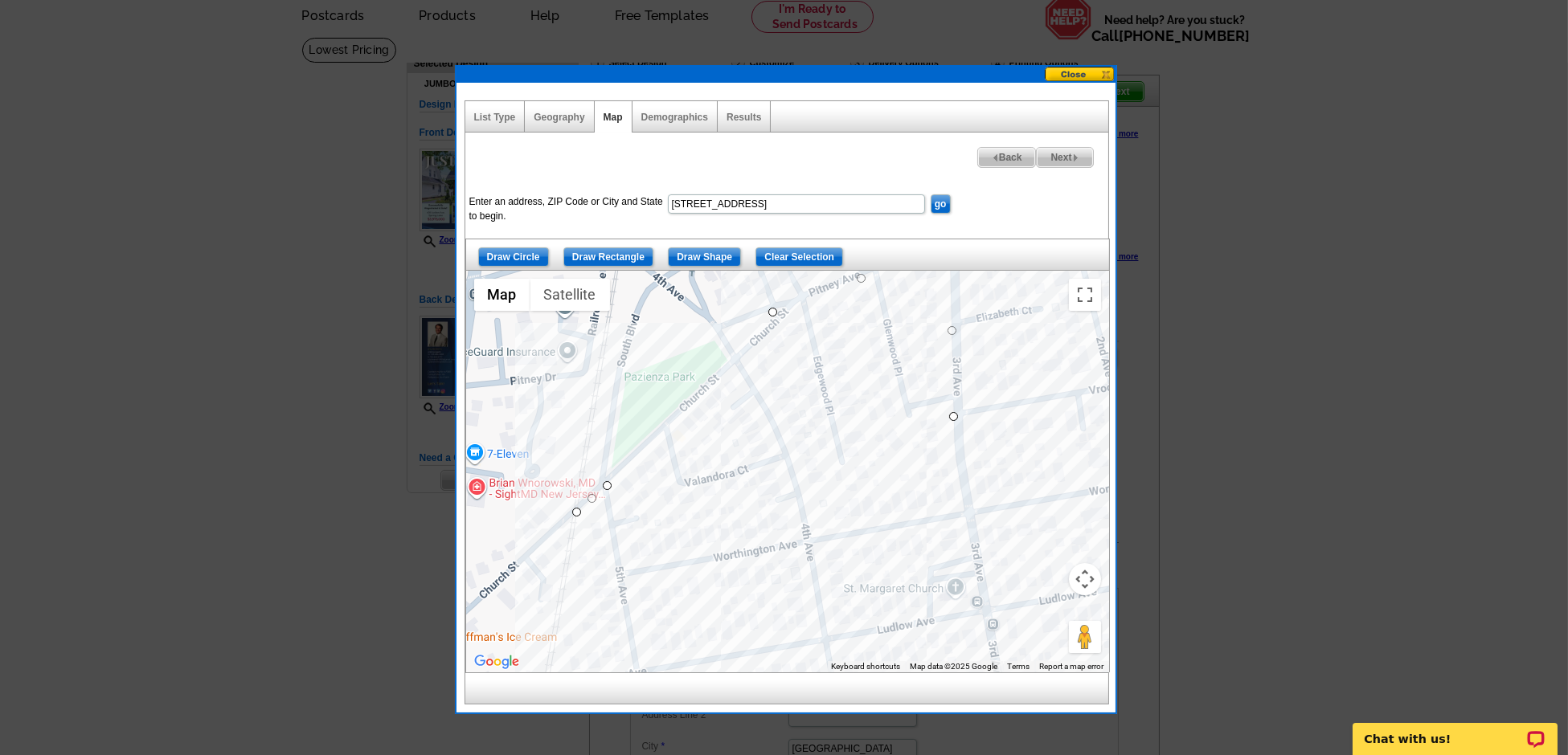
drag, startPoint x: 564, startPoint y: 456, endPoint x: 746, endPoint y: 349, distance: 211.1
click at [747, 348] on div at bounding box center [788, 472] width 643 height 401
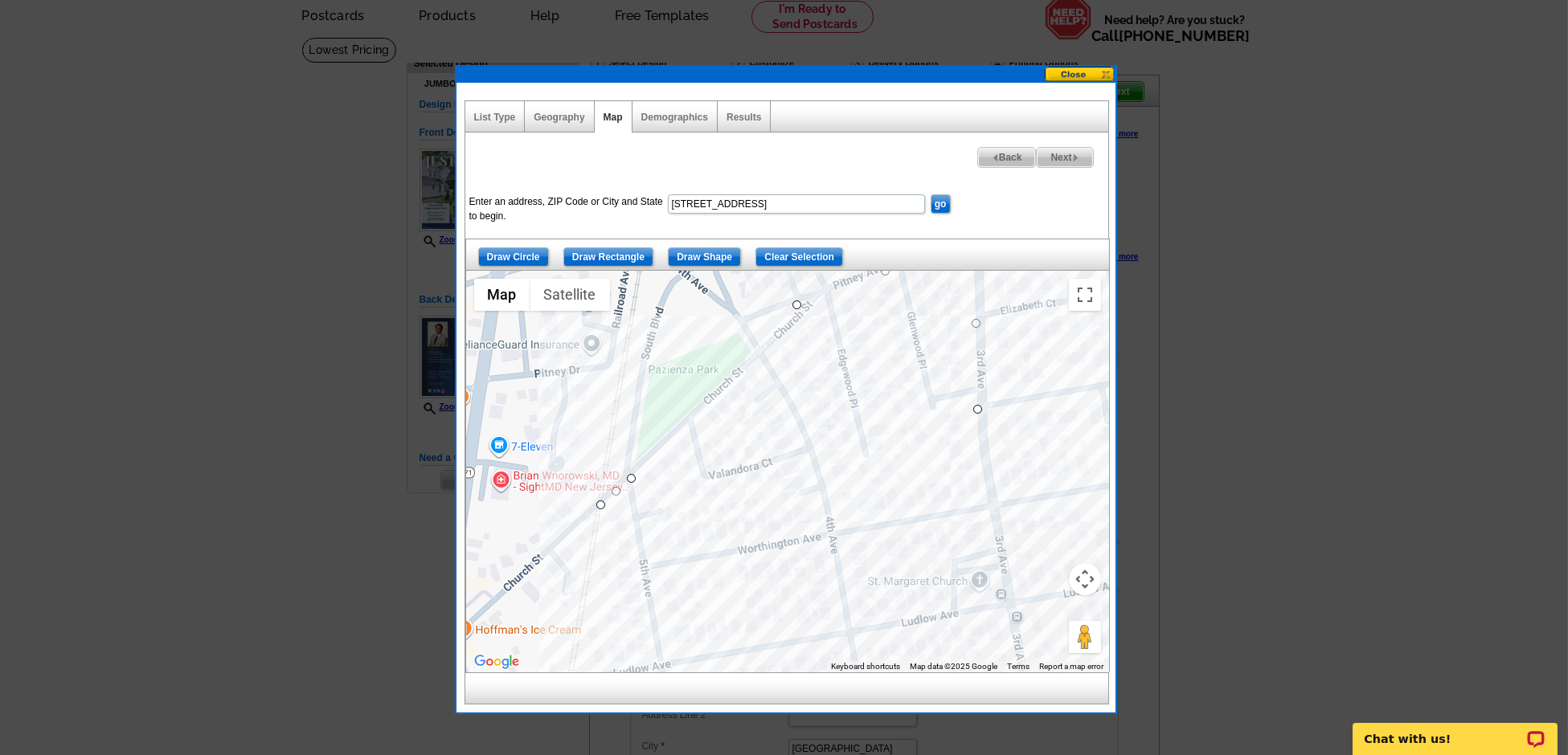
click at [629, 474] on div at bounding box center [788, 472] width 643 height 401
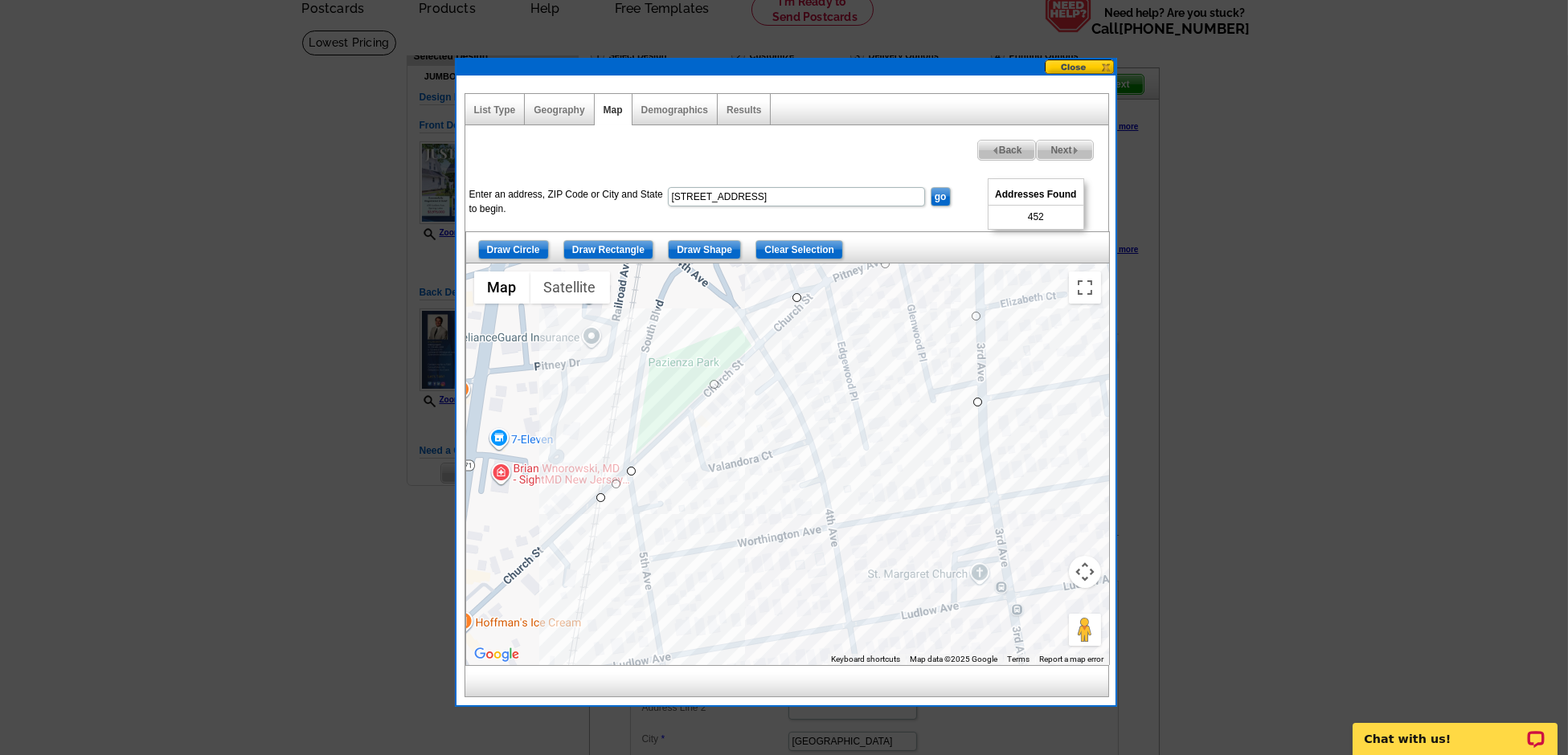
click at [1070, 155] on span "Next" at bounding box center [1064, 151] width 55 height 20
select select
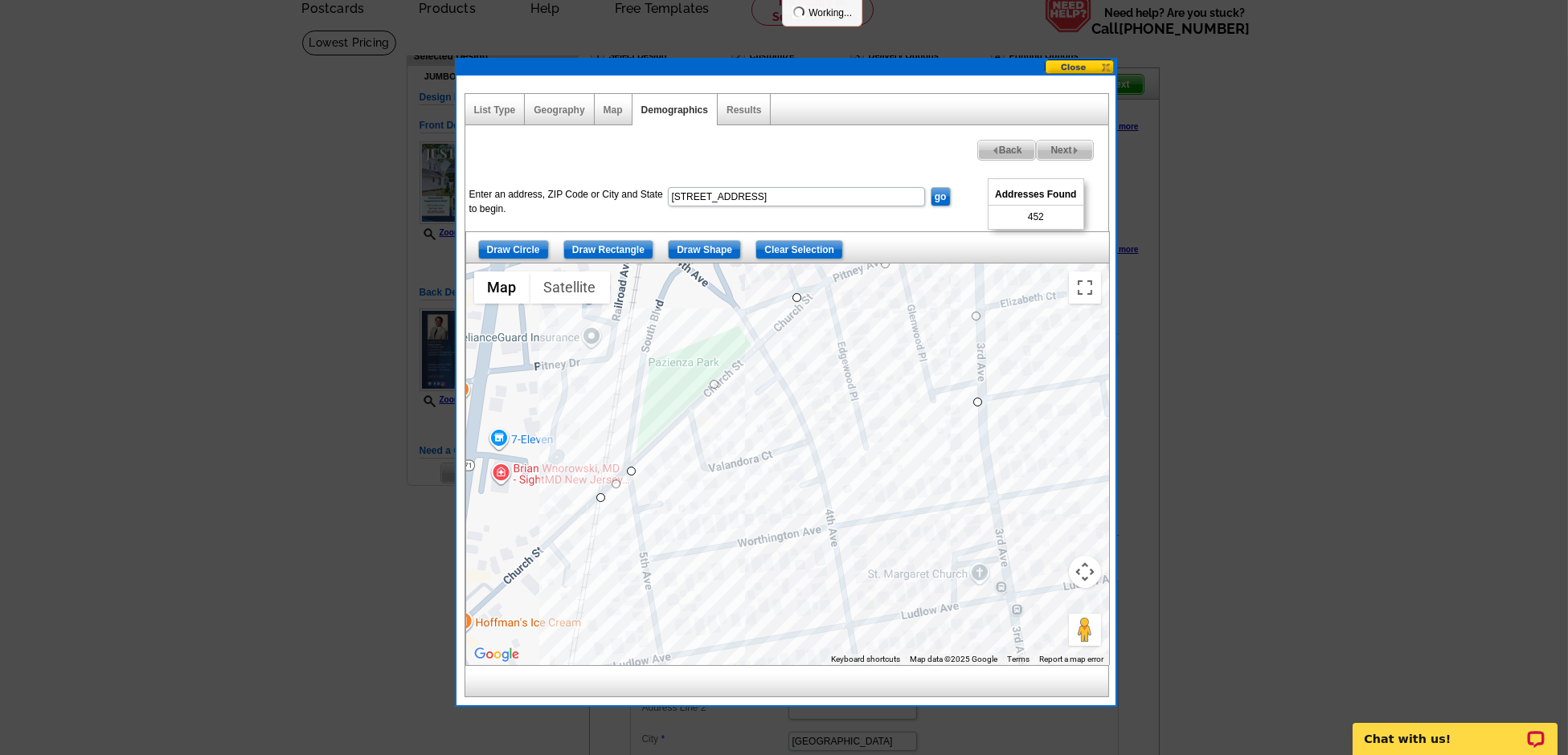
select select
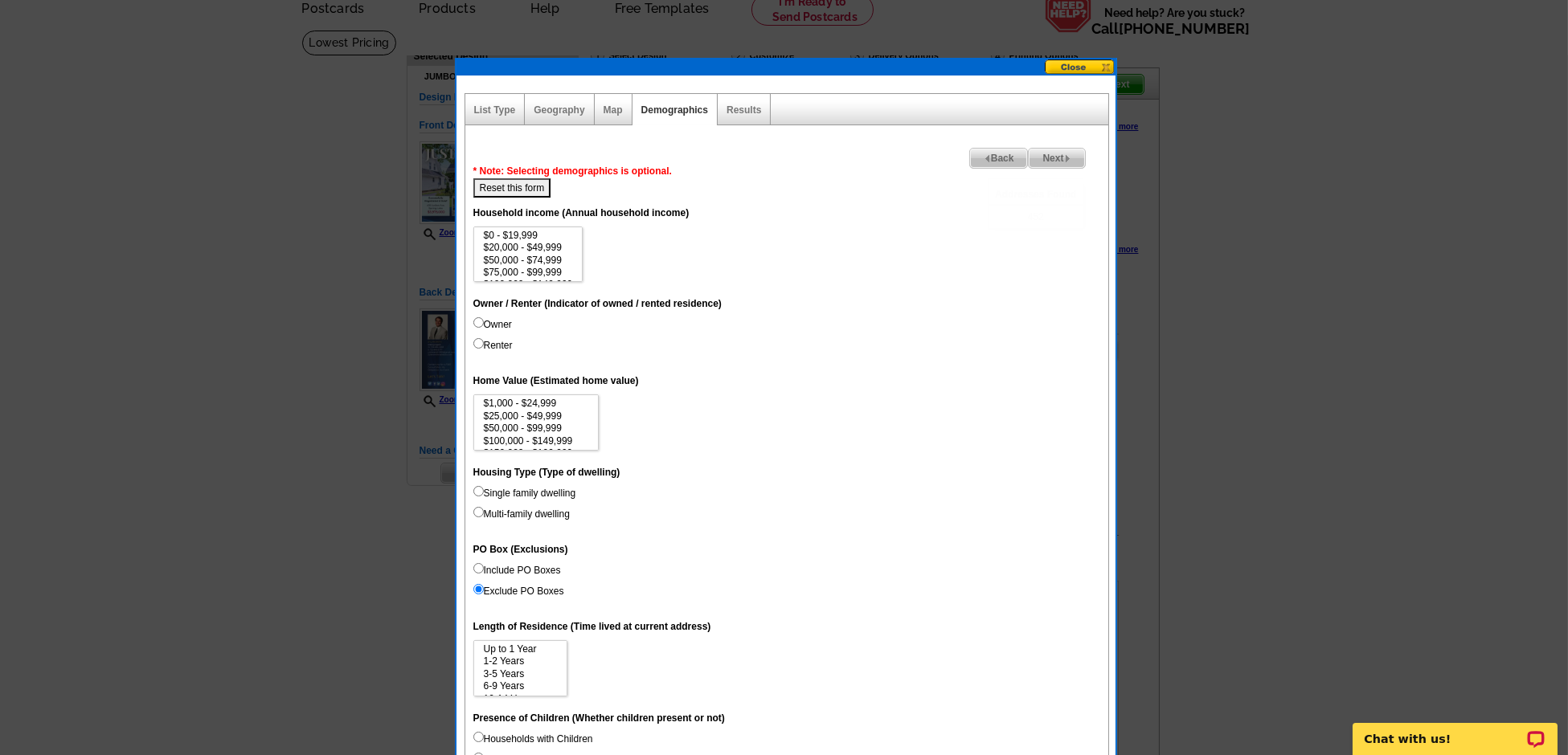
click at [477, 320] on input "Owner" at bounding box center [479, 323] width 11 height 11
radio input "true"
click at [475, 486] on input "Single family dwelling" at bounding box center [479, 491] width 11 height 11
radio input "true"
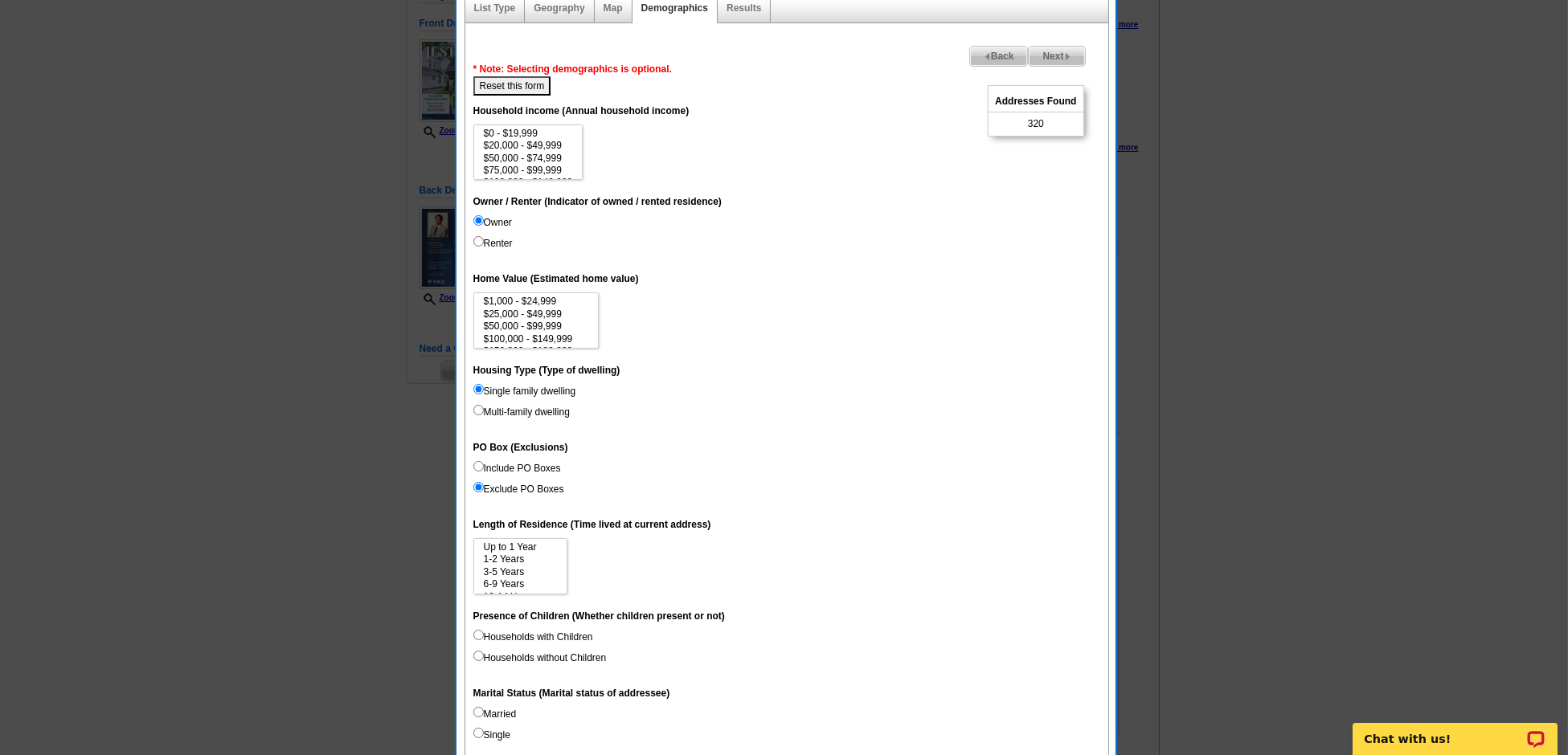
scroll to position [174, 0]
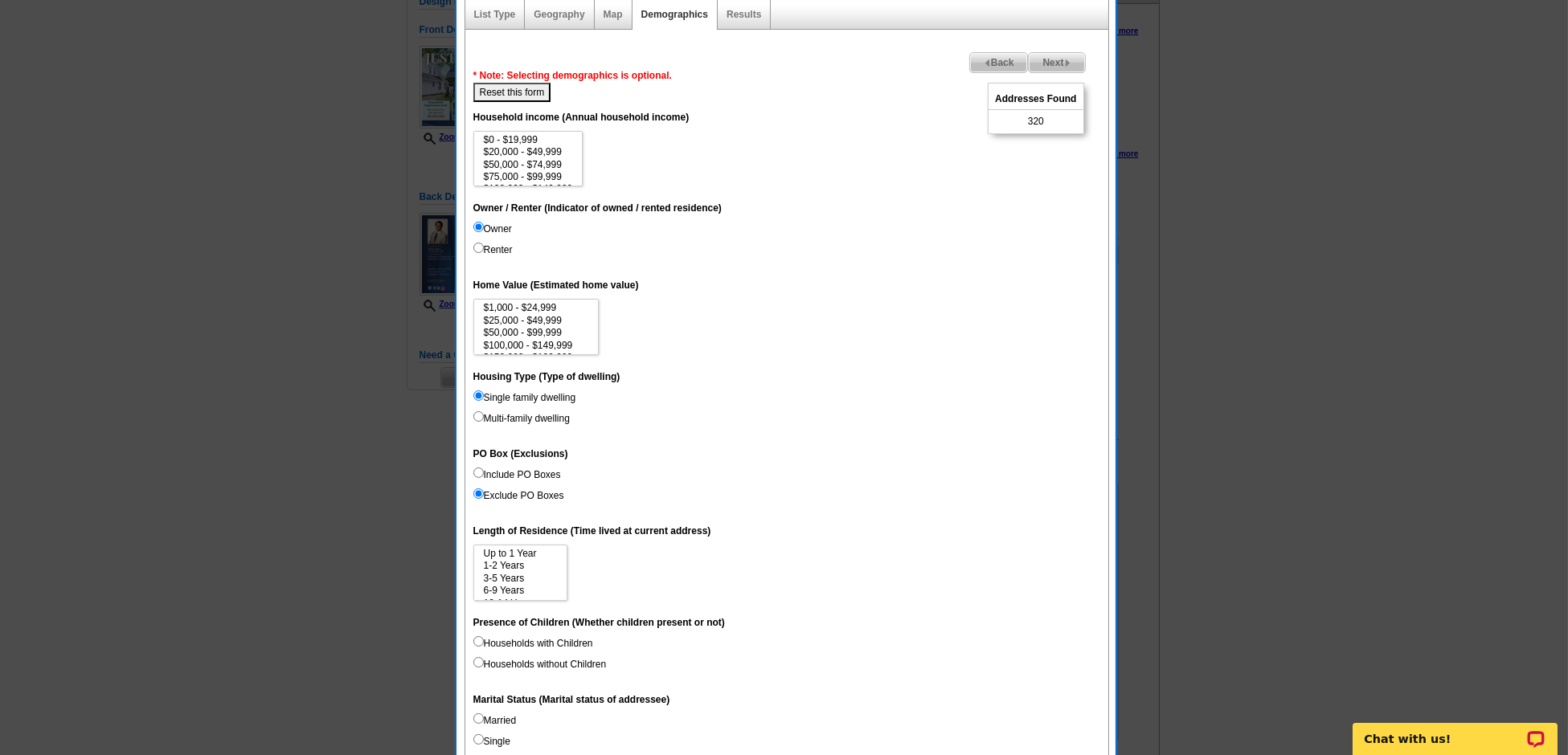
click at [1058, 62] on span "Next" at bounding box center [1056, 62] width 55 height 20
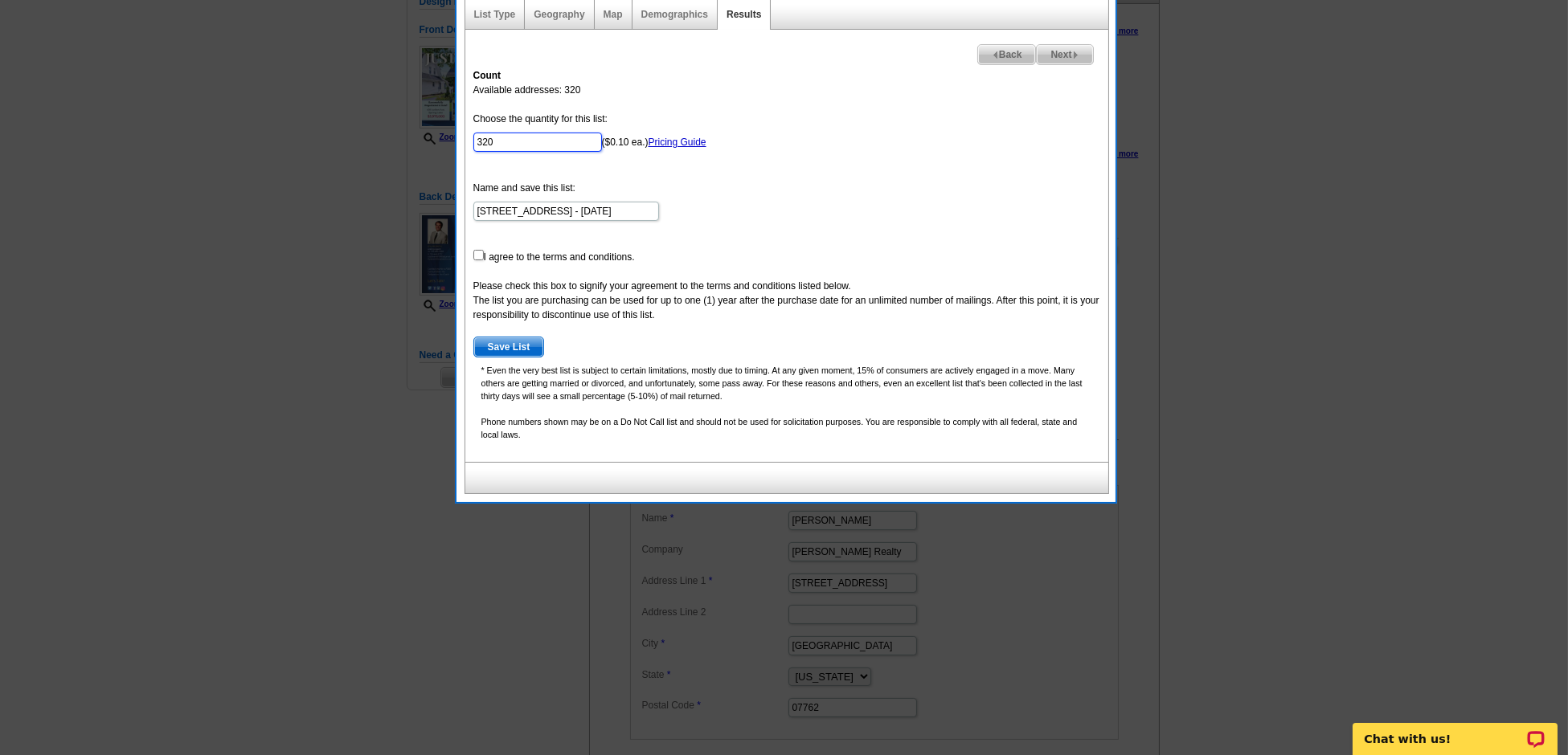
click at [496, 139] on input "320" at bounding box center [538, 143] width 128 height 20
type input "50"
click at [481, 255] on input "checkbox" at bounding box center [479, 255] width 11 height 11
checkbox input "true"
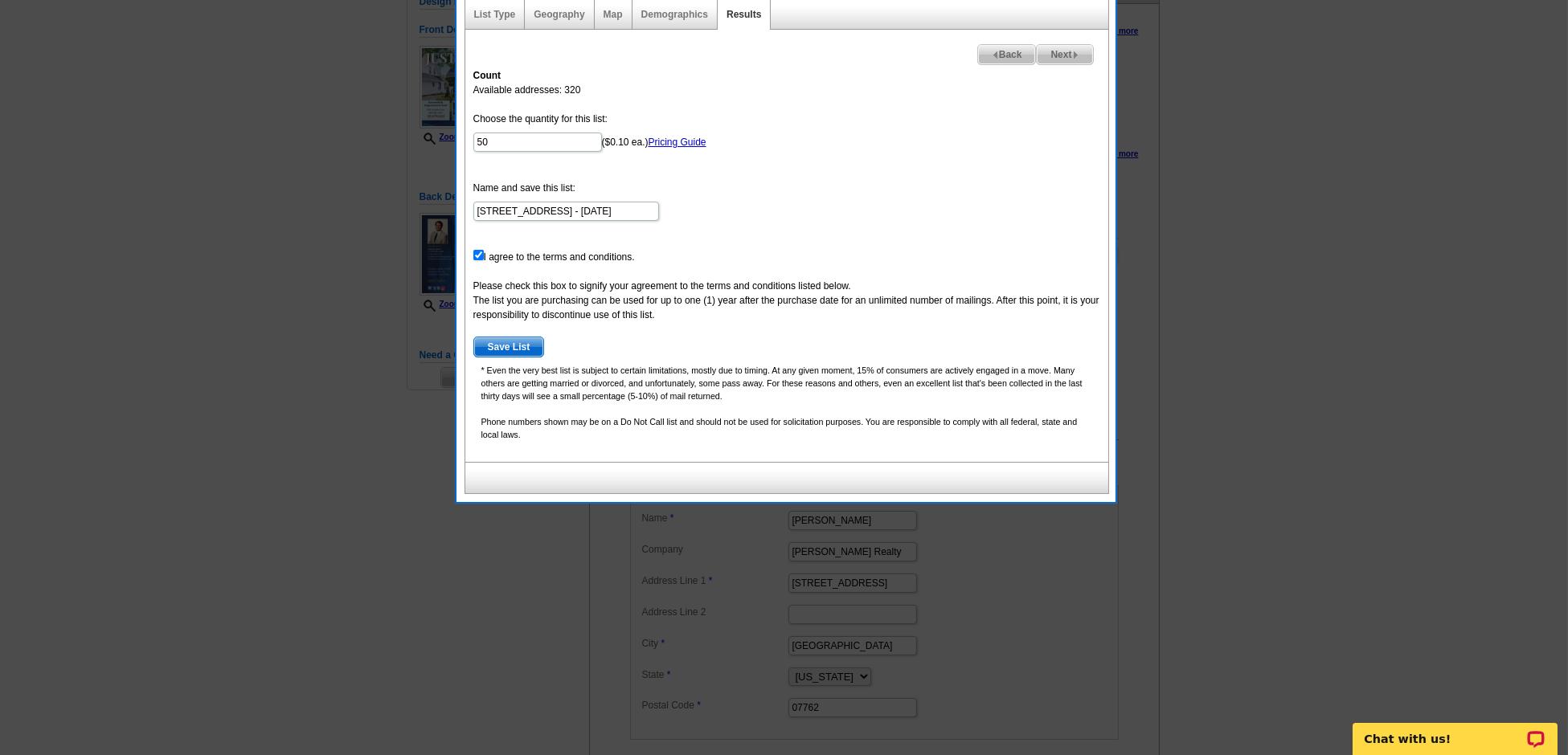
click at [1064, 53] on span "Next" at bounding box center [1064, 54] width 55 height 20
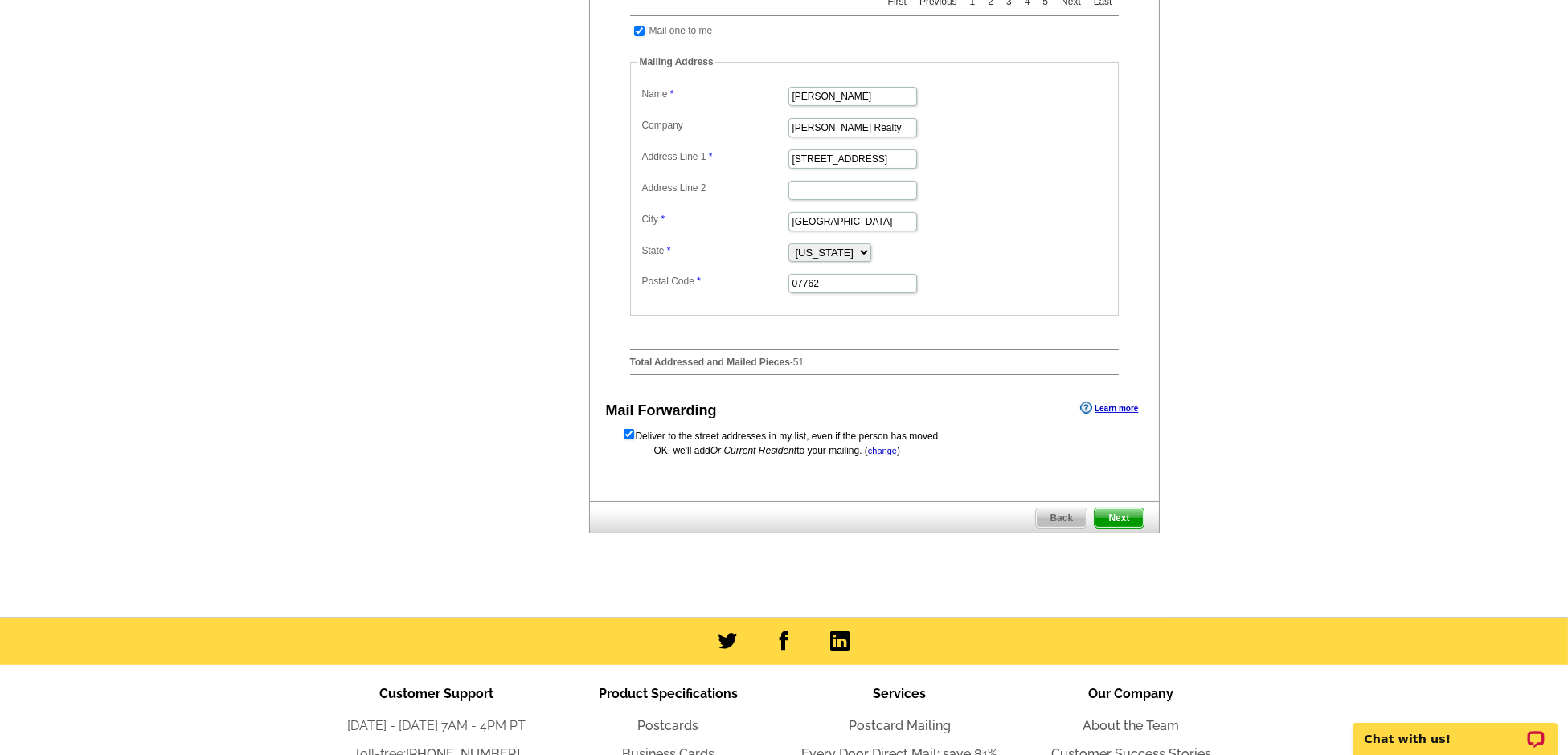
scroll to position [598, 0]
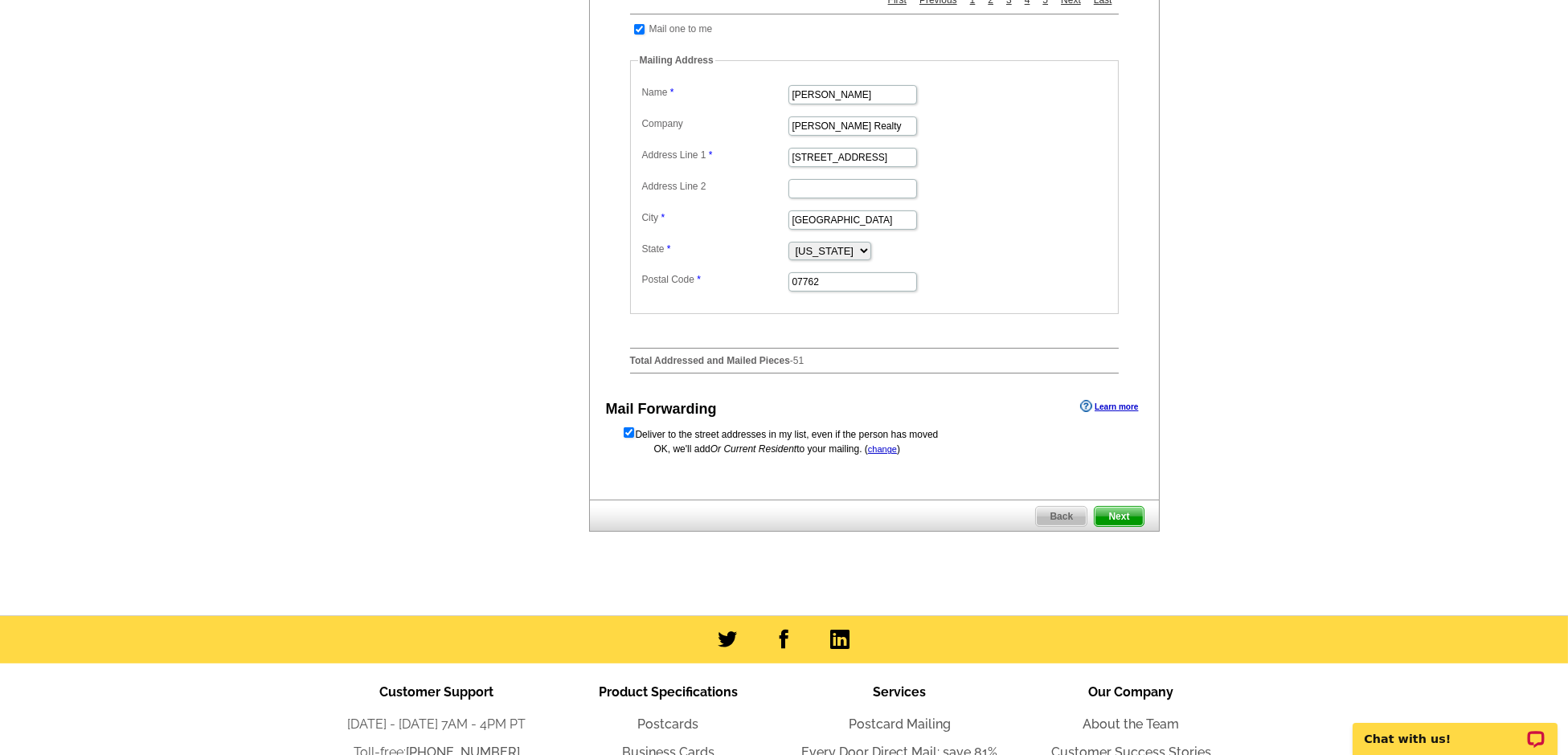
click at [1128, 526] on span "Next" at bounding box center [1118, 517] width 48 height 20
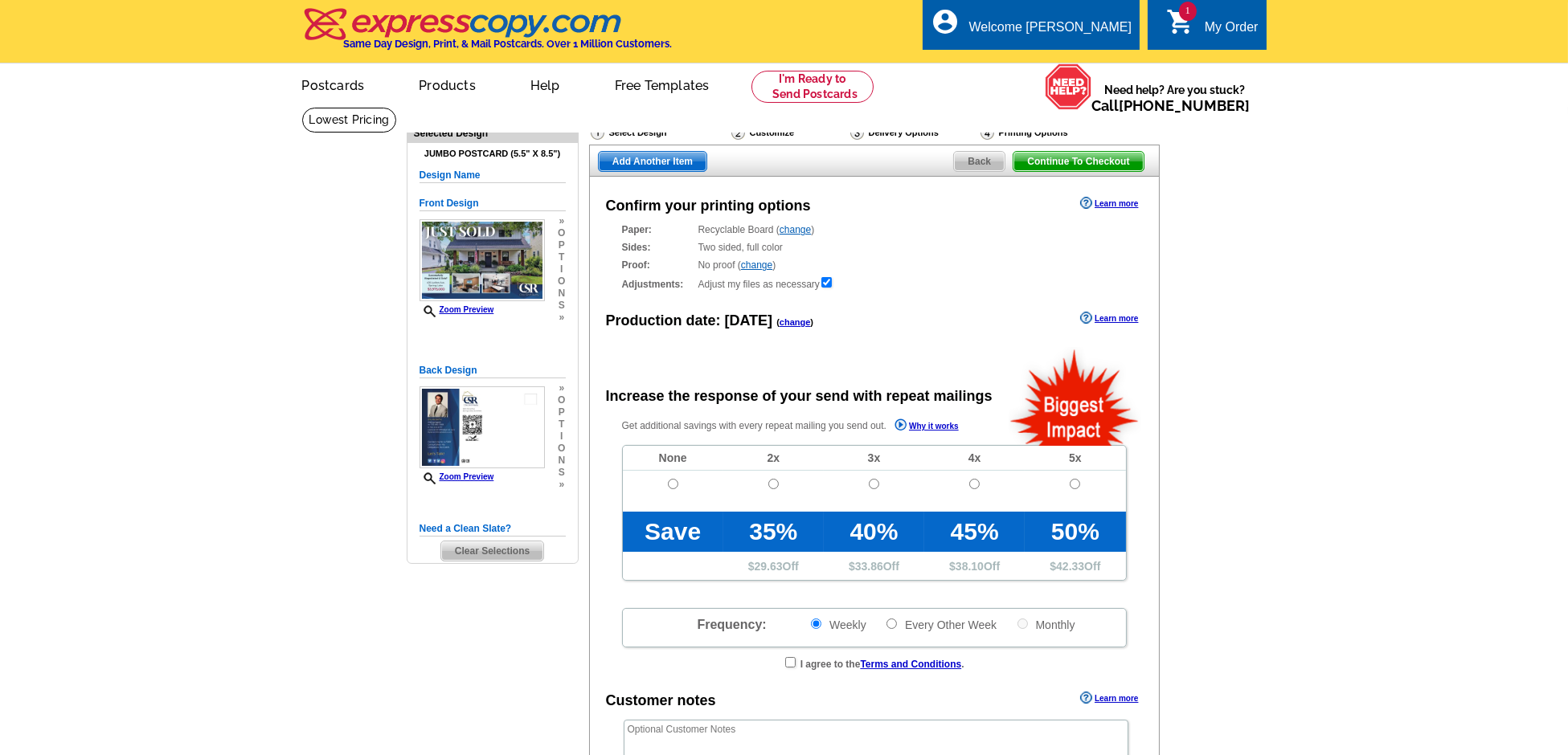
radio input "false"
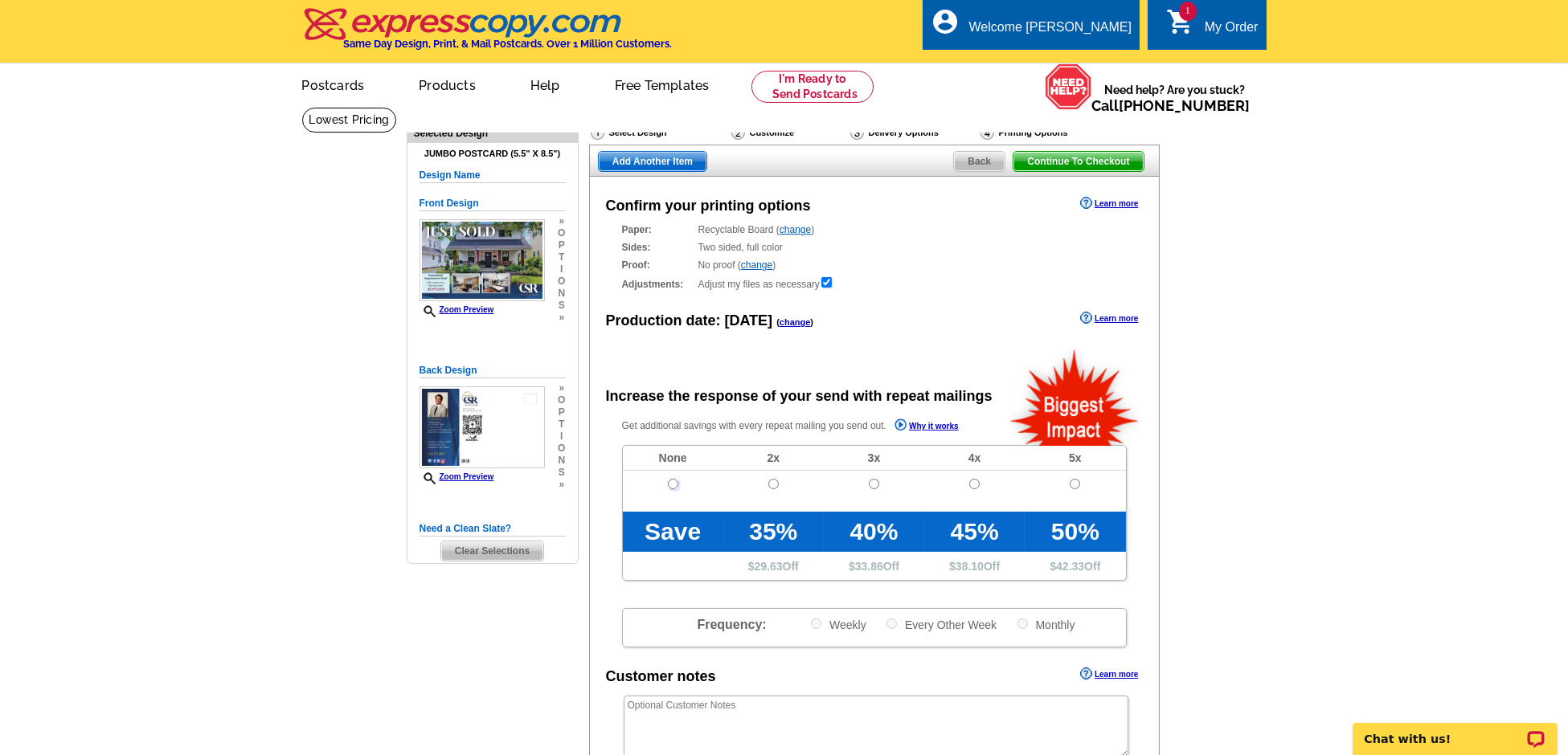
click at [671, 482] on input "radio" at bounding box center [673, 484] width 11 height 11
radio input "true"
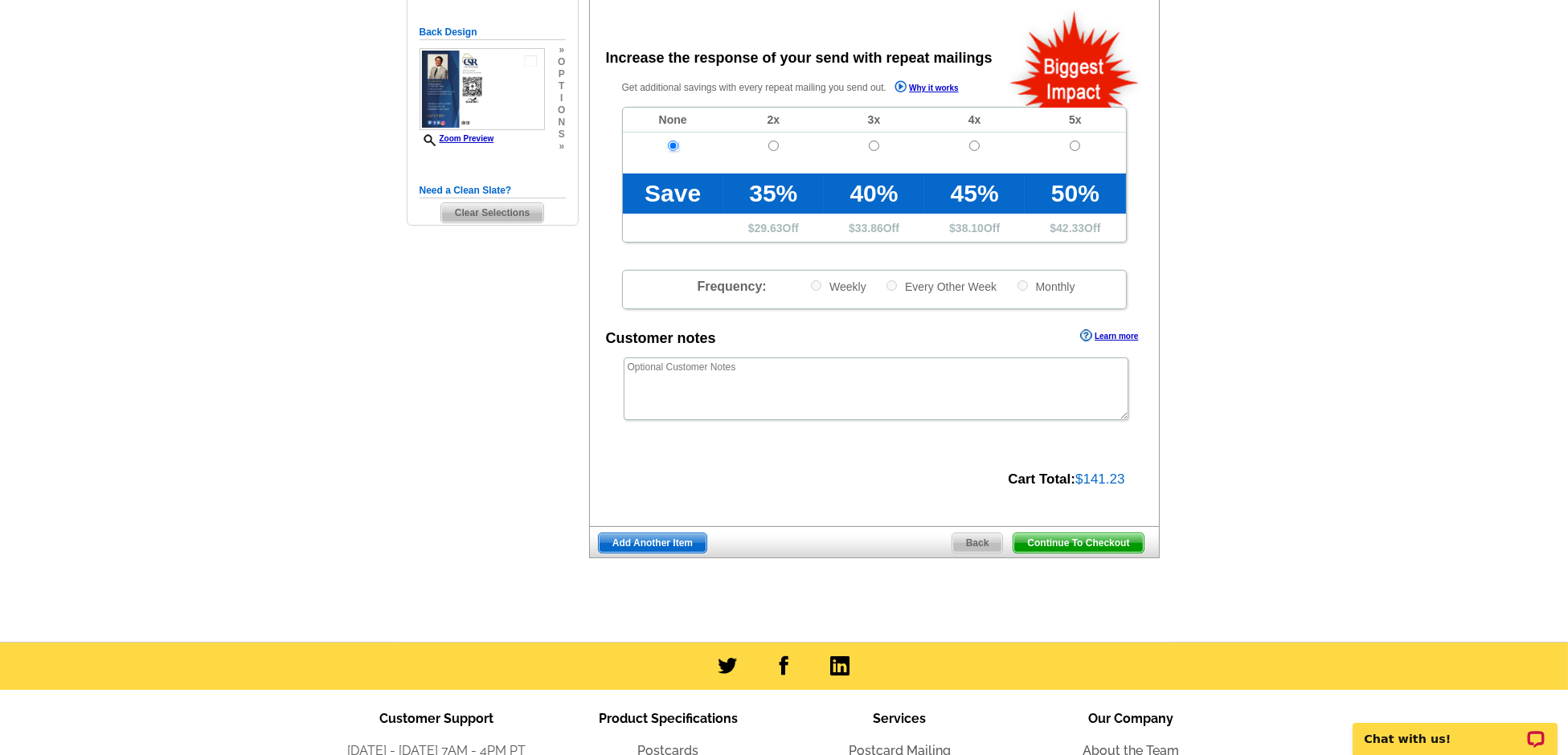
scroll to position [348, 0]
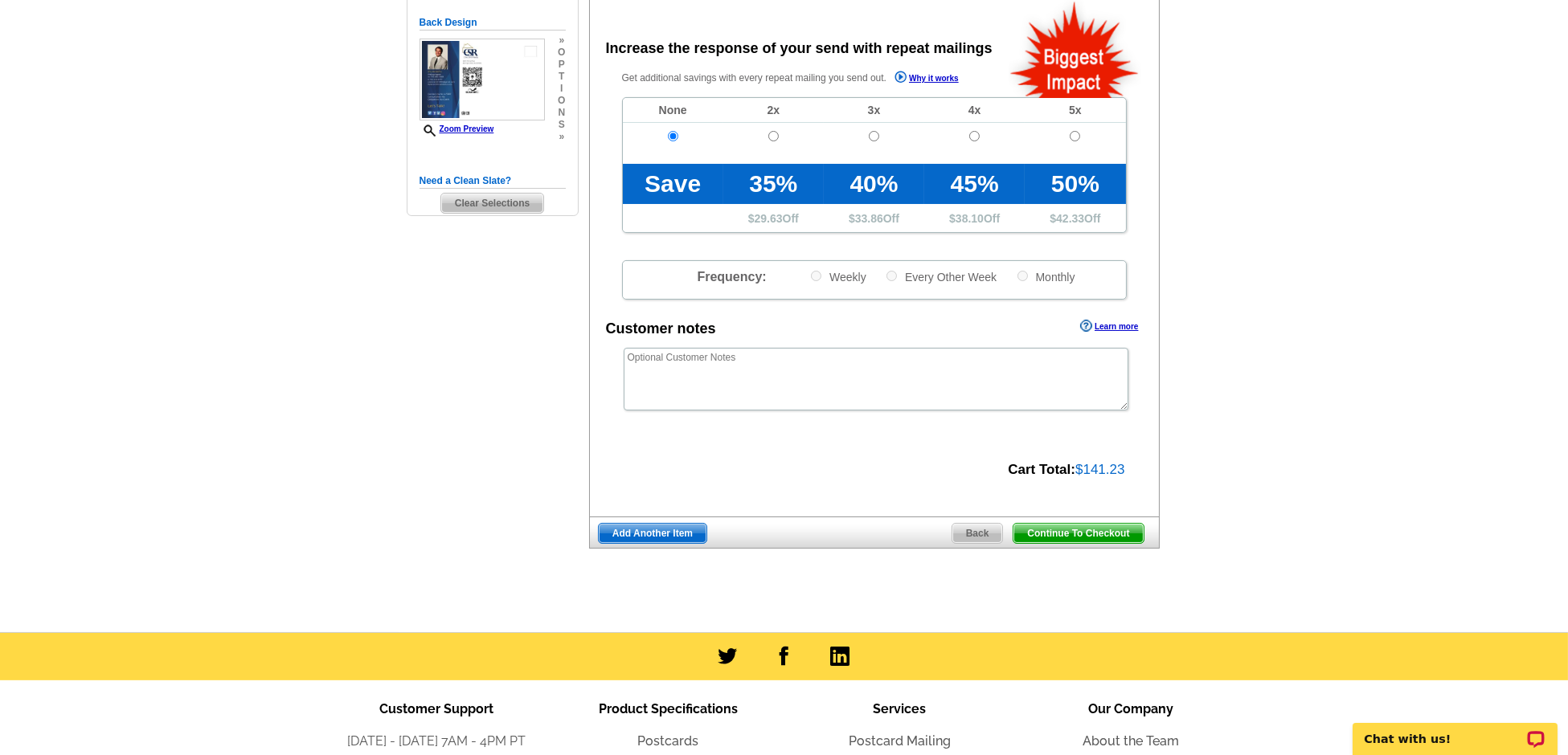
click at [1114, 531] on span "Continue To Checkout" at bounding box center [1077, 533] width 129 height 20
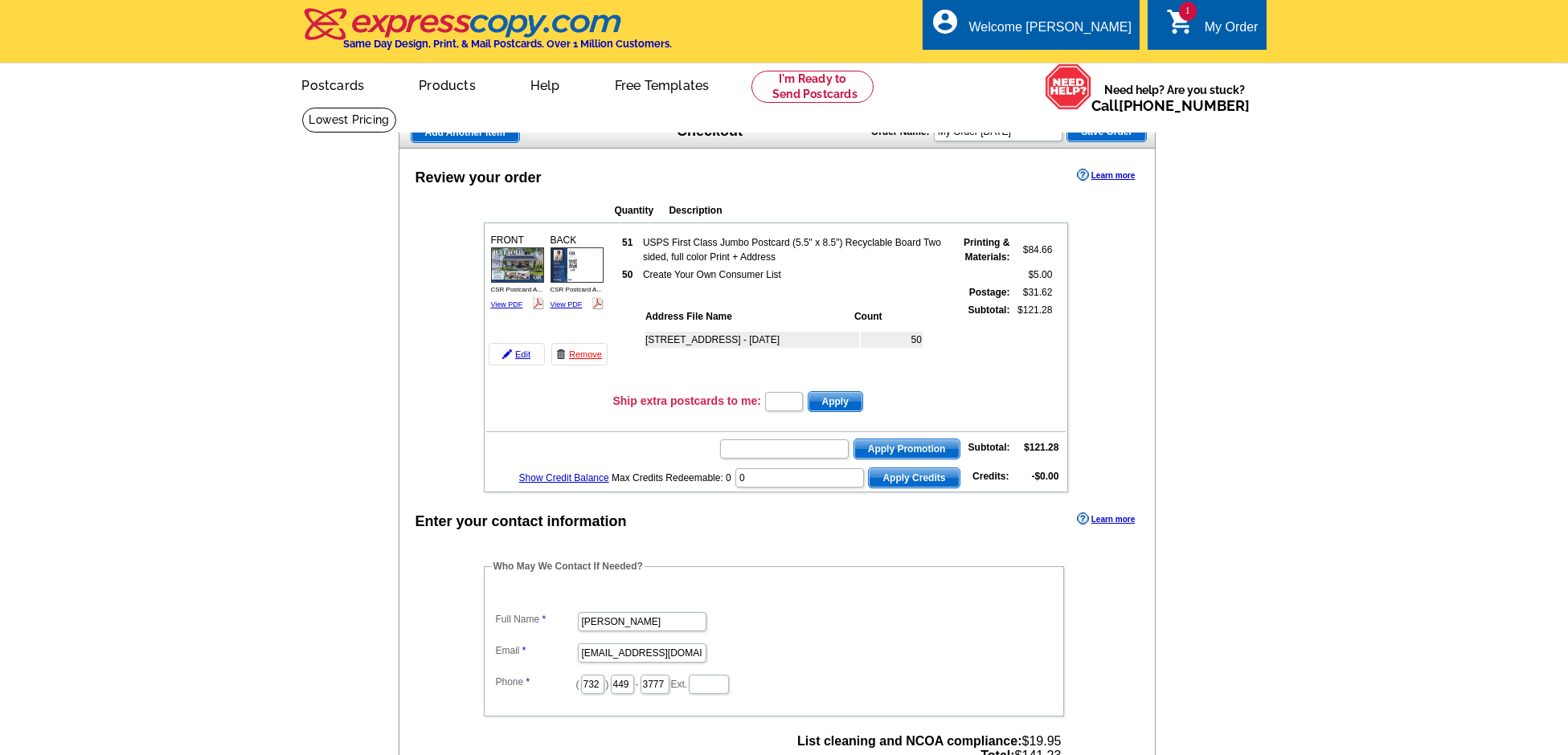
click at [775, 398] on input "text" at bounding box center [784, 402] width 37 height 20
type input "SMS40m"
click at [822, 398] on span "Apply" at bounding box center [835, 402] width 54 height 20
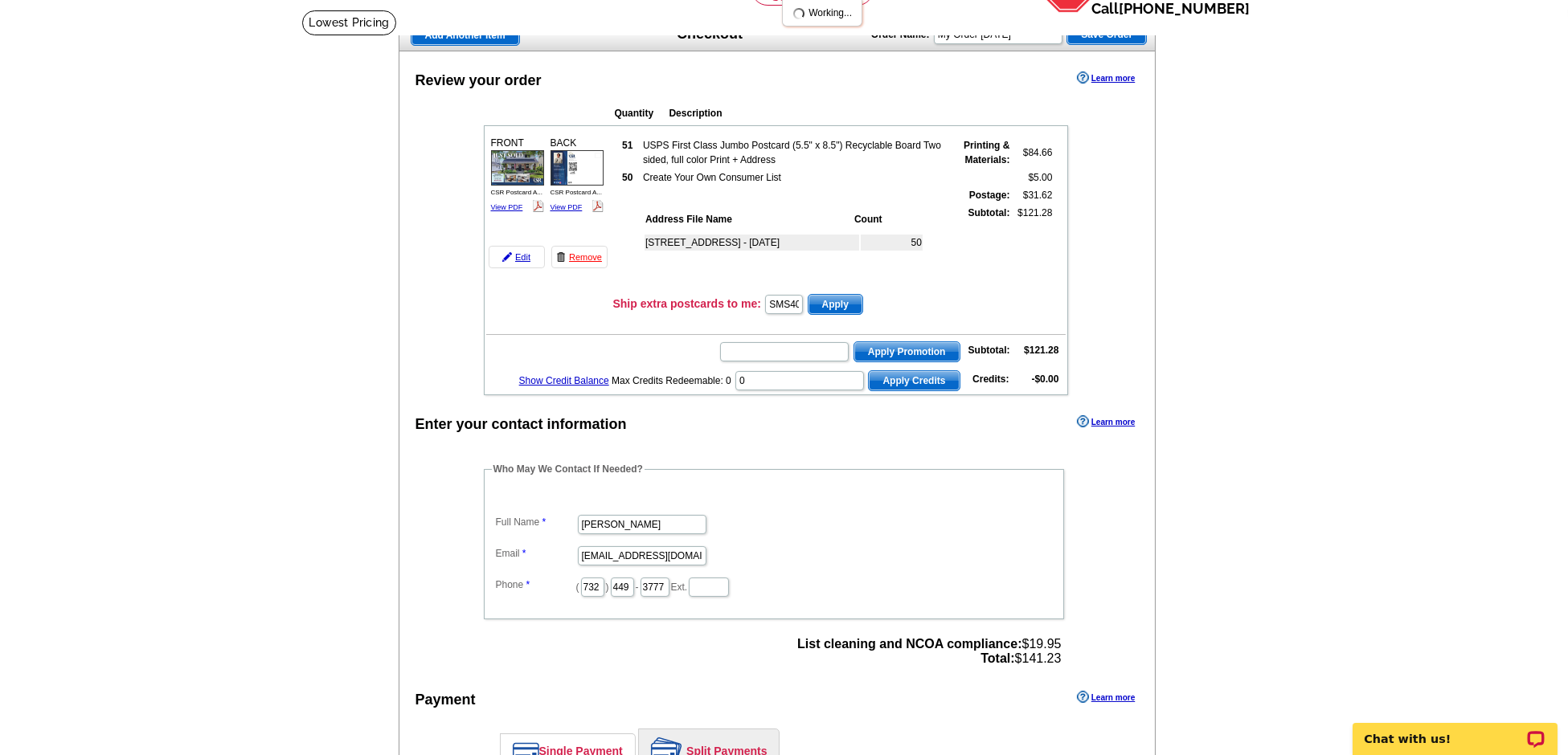
scroll to position [121, 0]
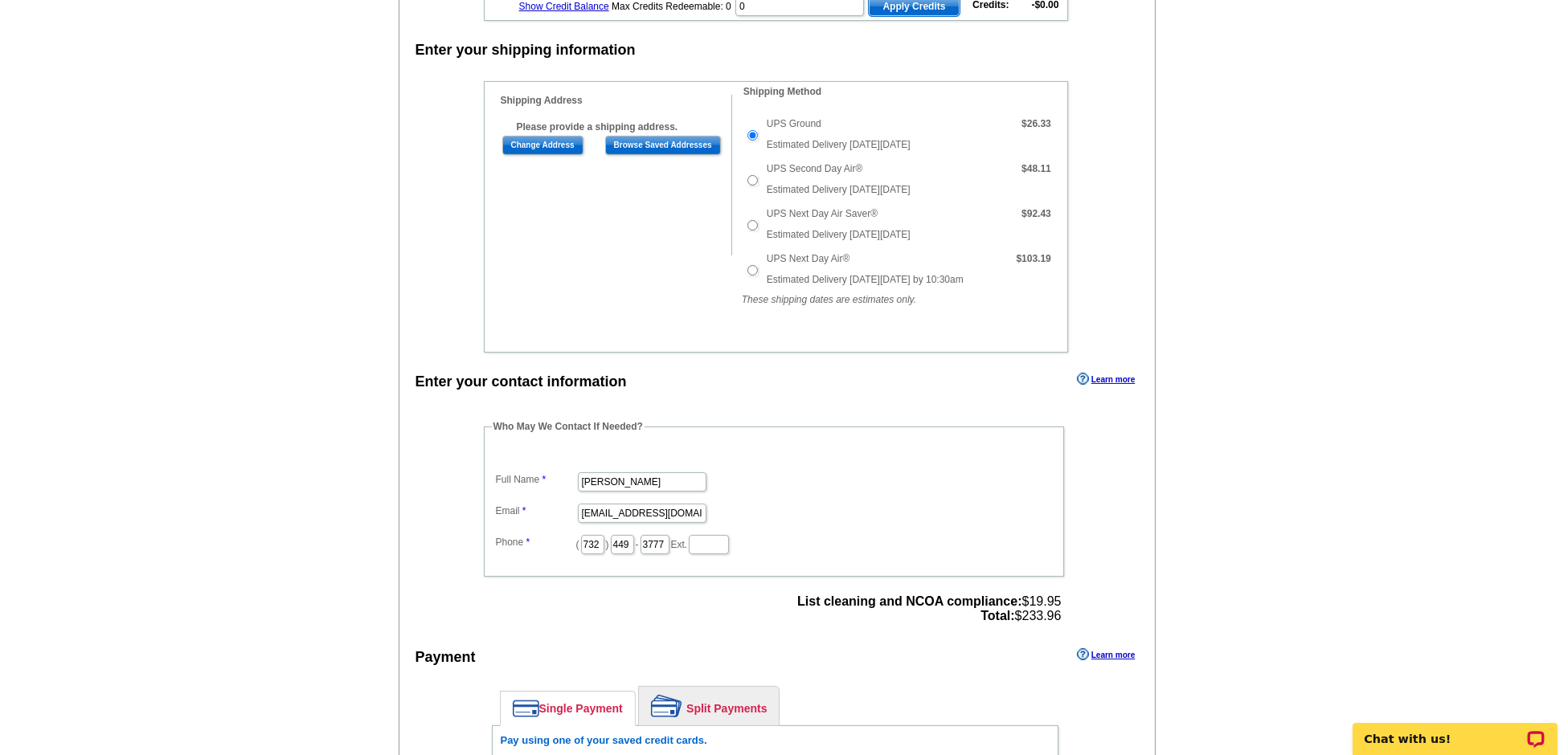
scroll to position [611, 0]
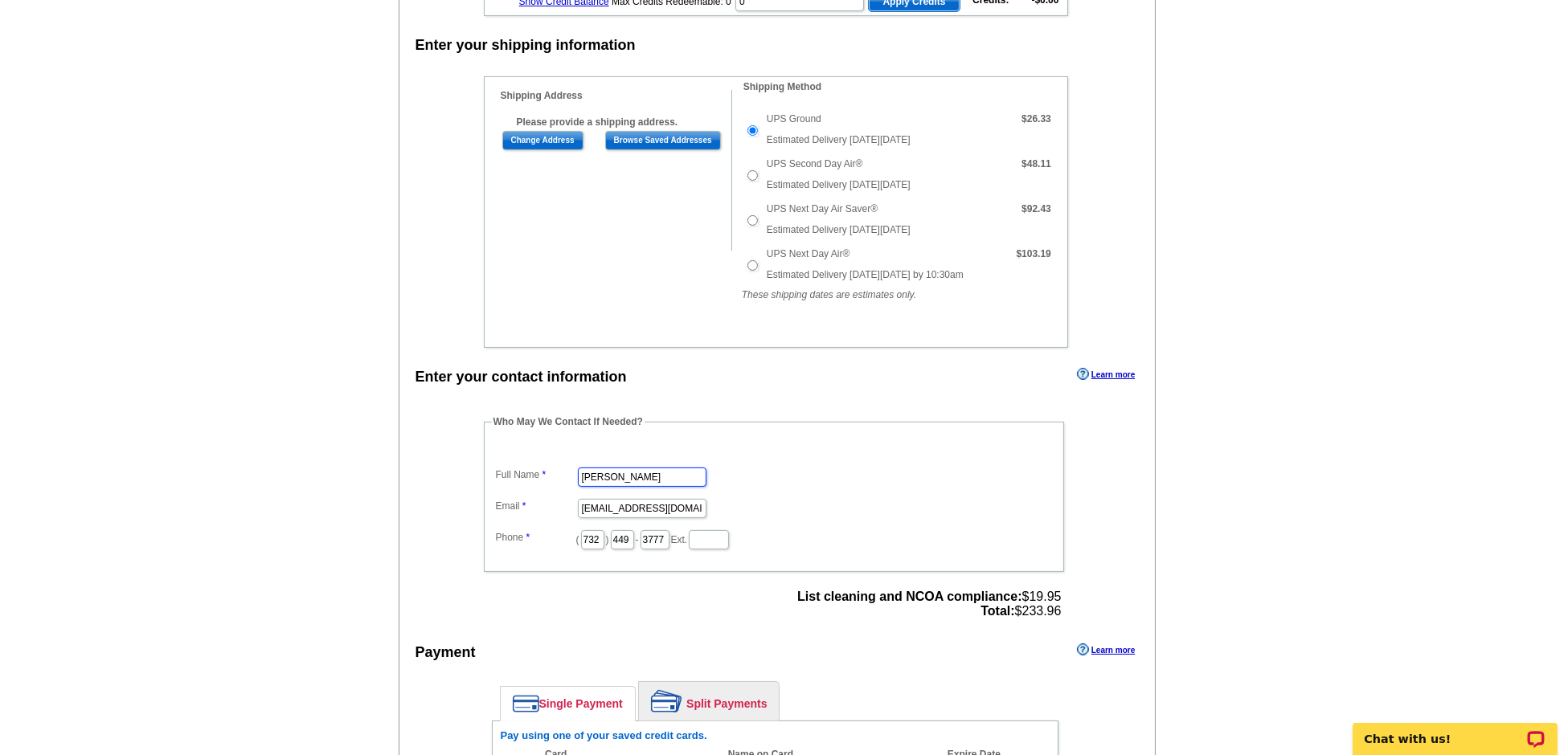
click at [606, 467] on input "Anita Rothery" at bounding box center [642, 477] width 128 height 20
type input "Dylan Smith"
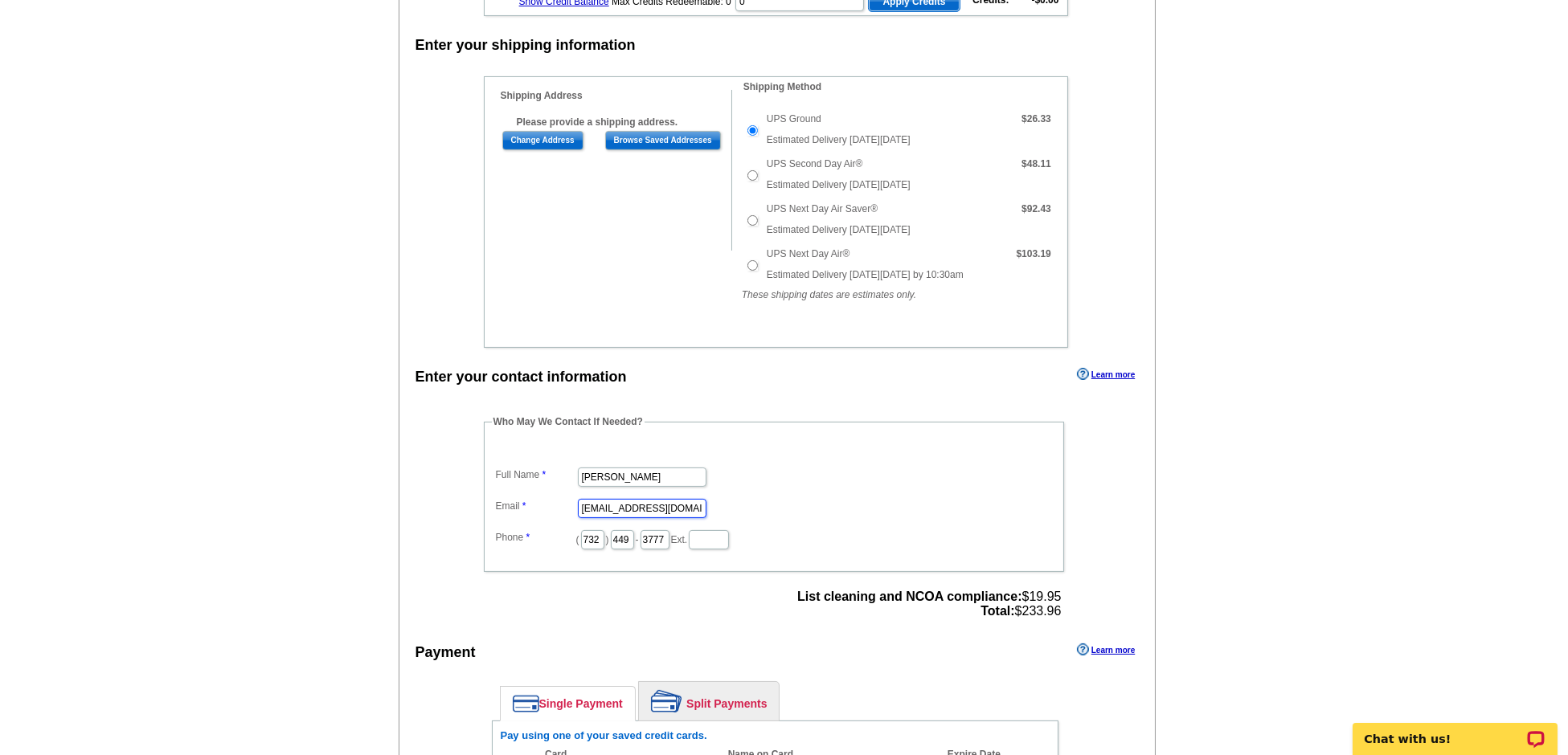
click at [656, 499] on input "anitarothery@yahoo.com" at bounding box center [642, 509] width 128 height 20
type input "cdylansmith1990@gmail.com"
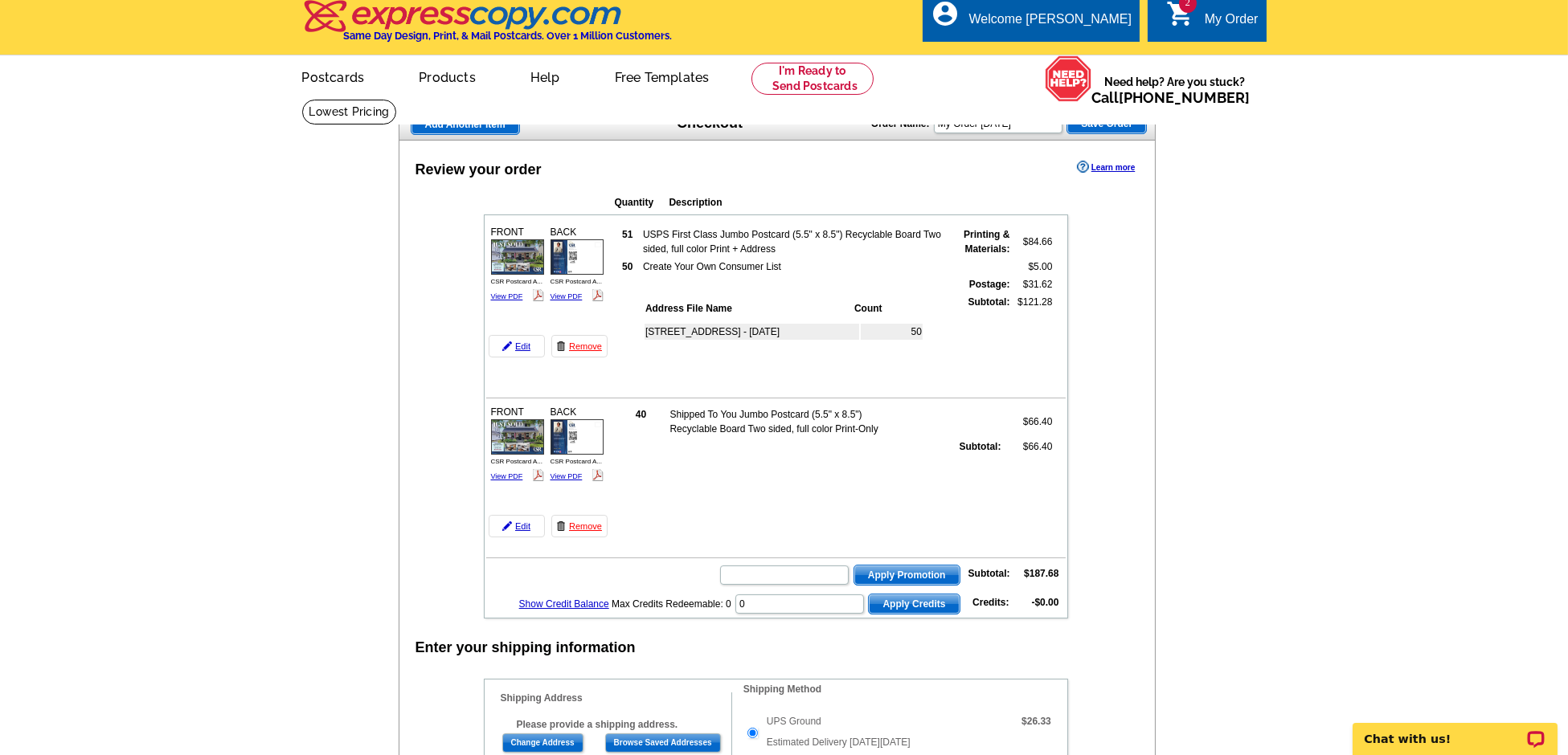
scroll to position [4, 0]
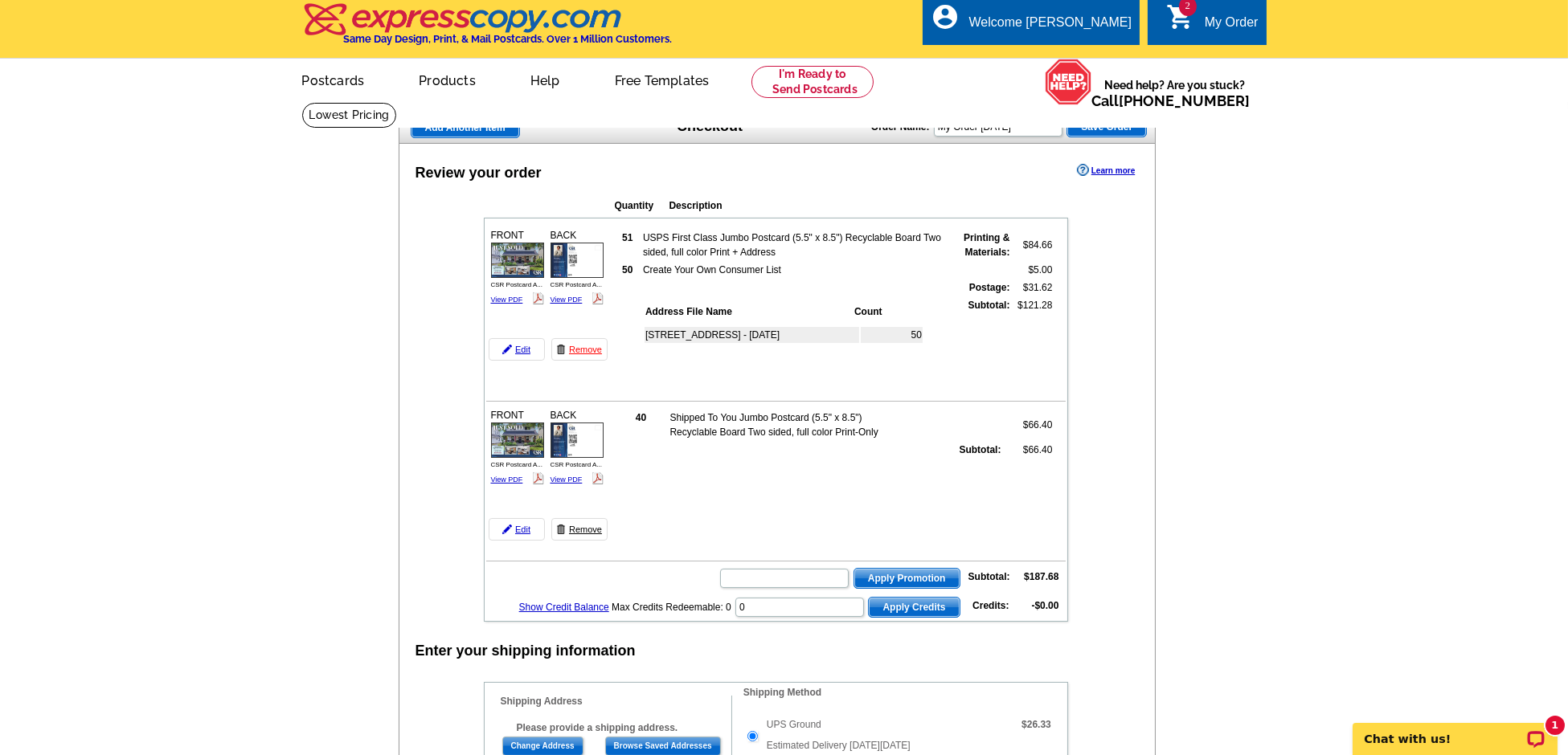
click at [585, 525] on link "Remove" at bounding box center [579, 529] width 56 height 22
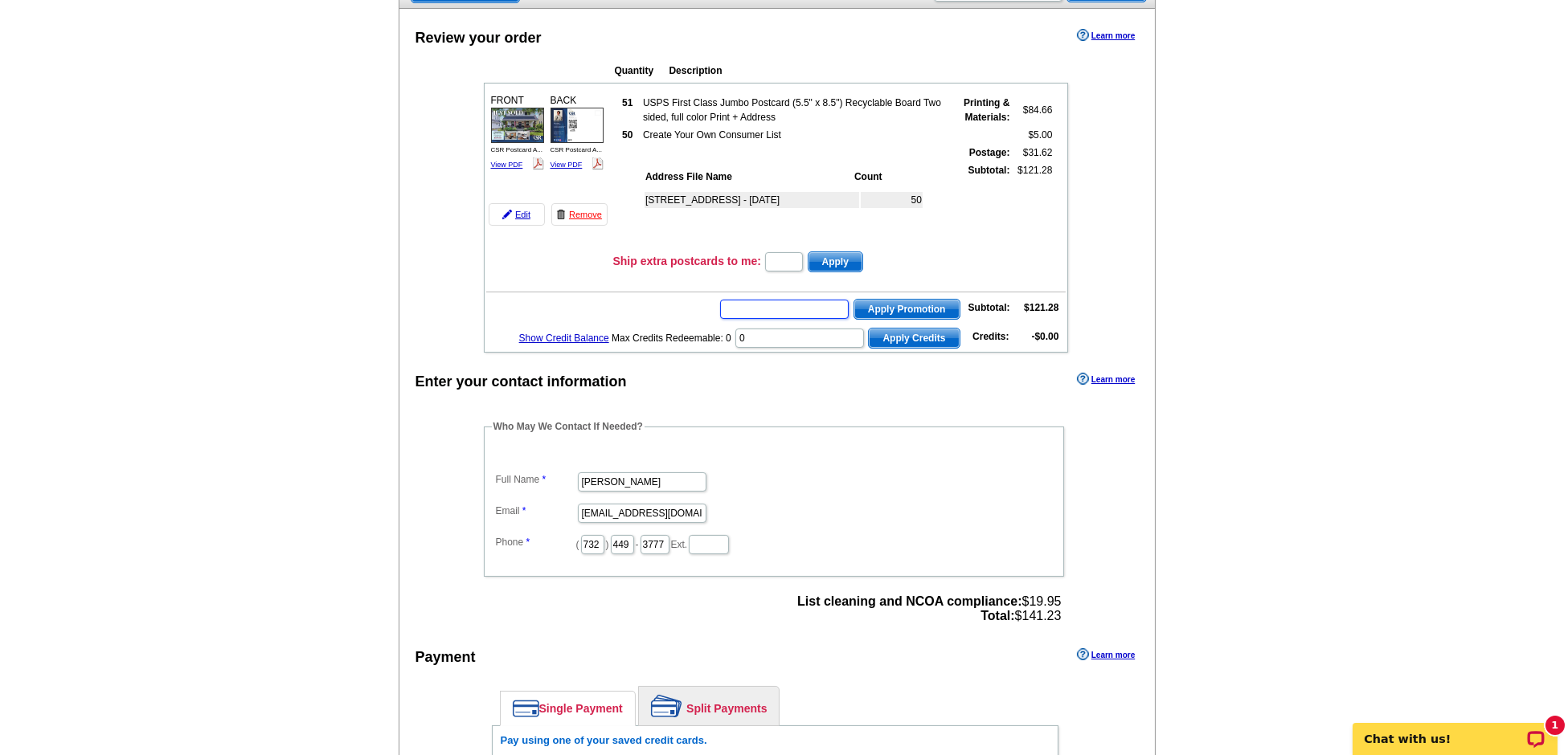
click at [800, 300] on input "text" at bounding box center [784, 309] width 128 height 20
type input "SMS40m"
click at [912, 300] on span "Apply Promotion" at bounding box center [907, 309] width 105 height 20
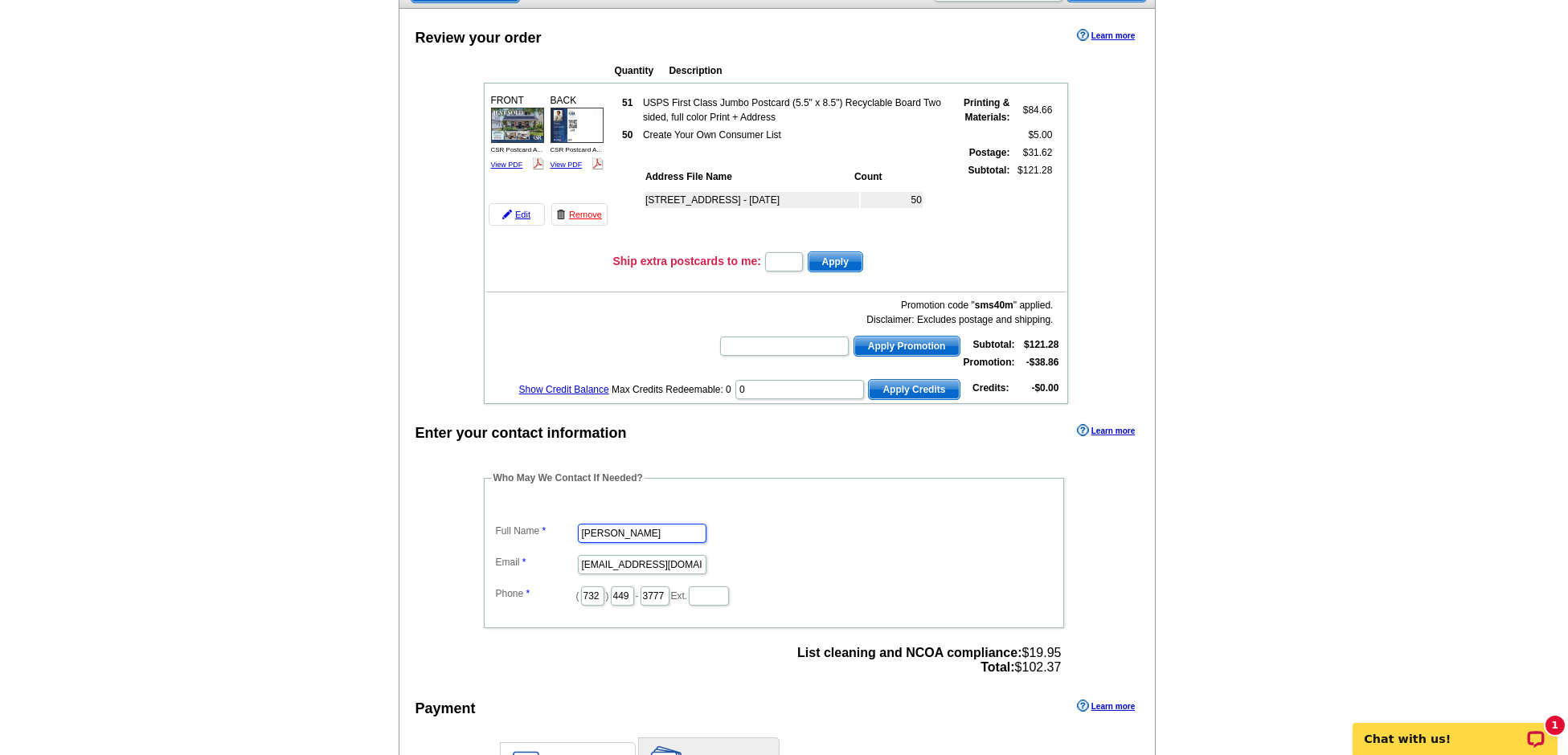
click at [664, 529] on input "Anita Rothery" at bounding box center [642, 533] width 128 height 20
type input "Dylan Smith"
click at [667, 555] on input "anitarothery@yahoo.com" at bounding box center [642, 565] width 128 height 20
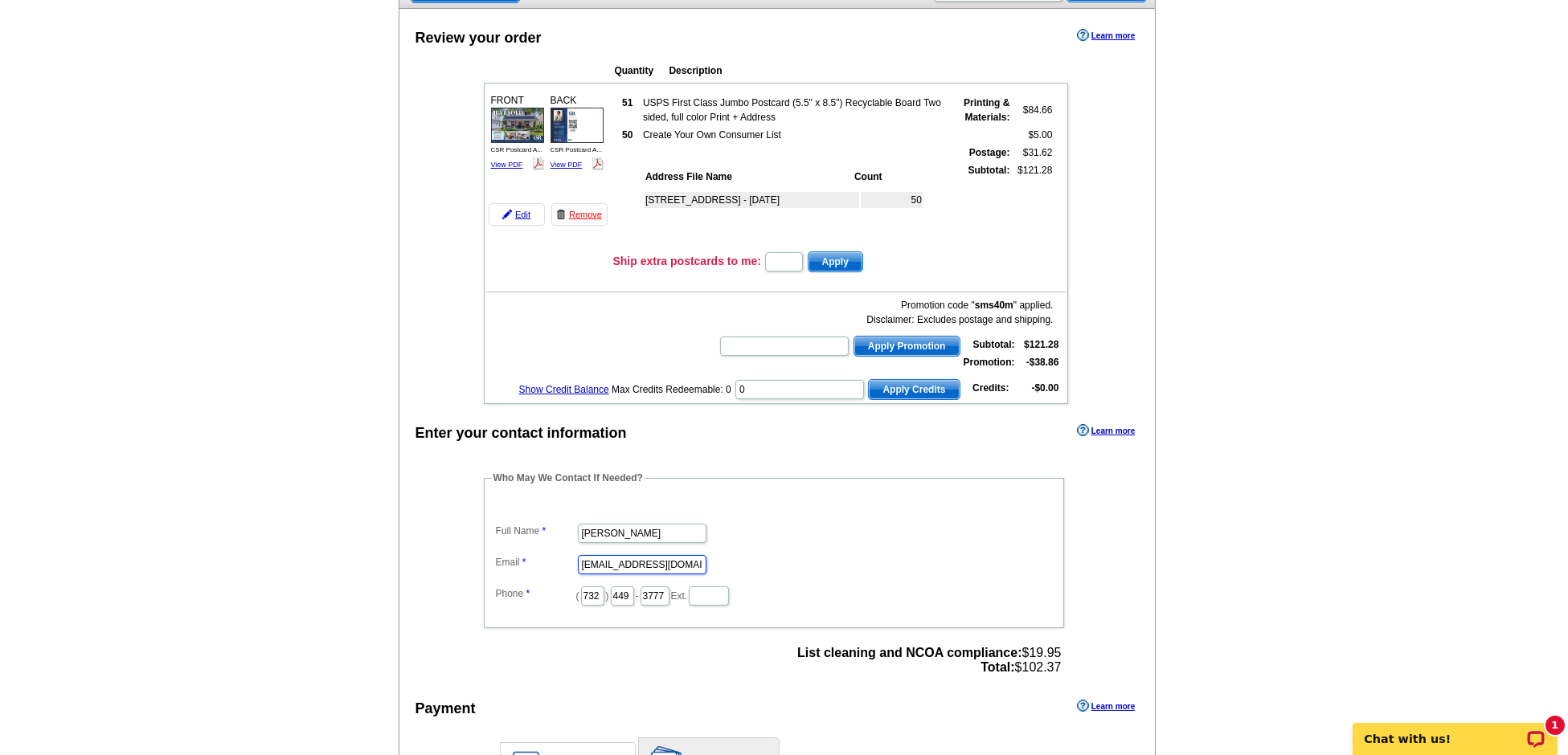
click at [667, 555] on input "anitarothery@yahoo.com" at bounding box center [642, 565] width 128 height 20
type input "cdylansmith1990@gmail.com"
click at [1114, 515] on div "Enter your contact information Learn more Who May We Contact If Needed? Full Na…" at bounding box center [778, 725] width 756 height 611
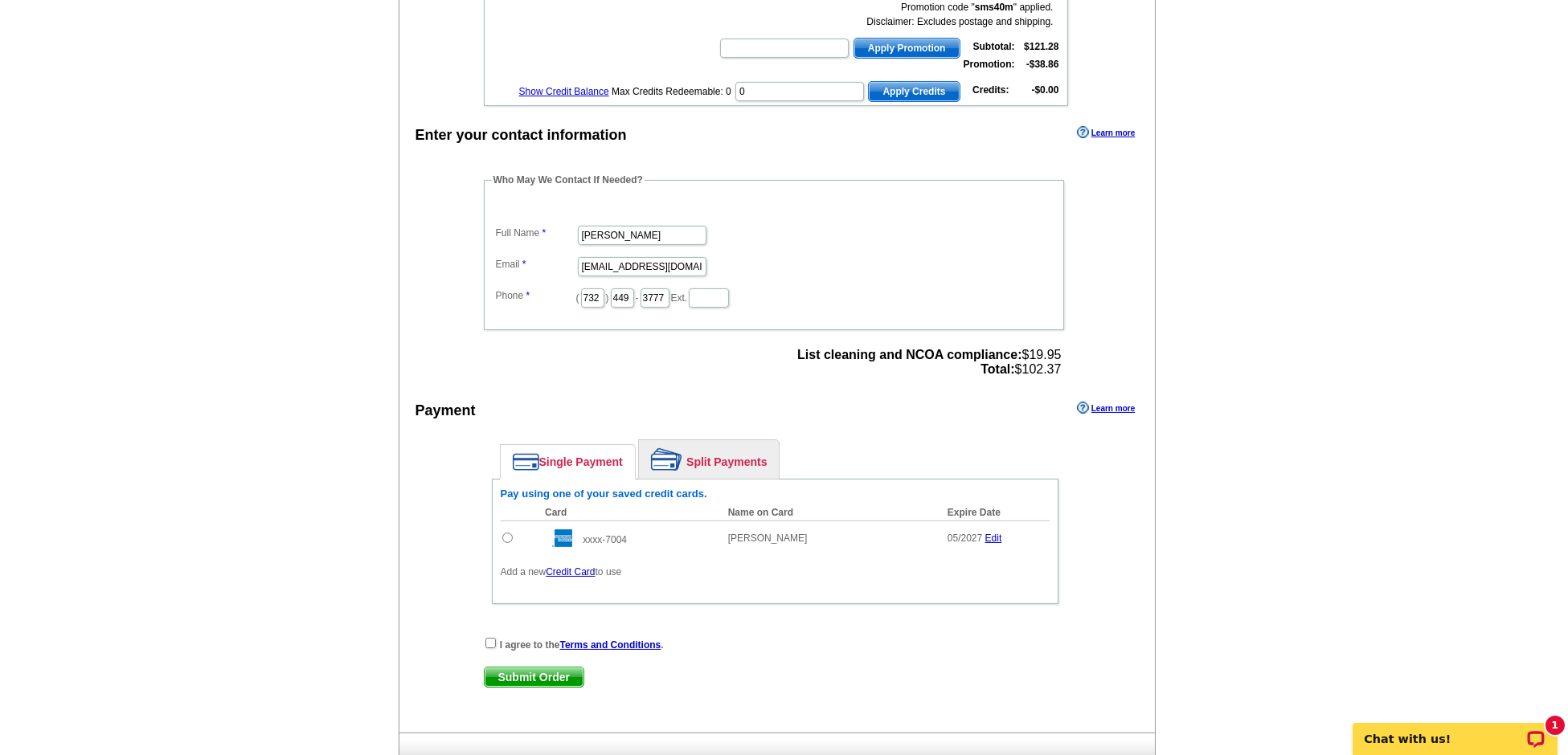
scroll to position [439, 0]
click at [507, 531] on input "radio" at bounding box center [508, 537] width 11 height 11
radio input "true"
click at [490, 636] on input "checkbox" at bounding box center [491, 642] width 11 height 11
checkbox input "true"
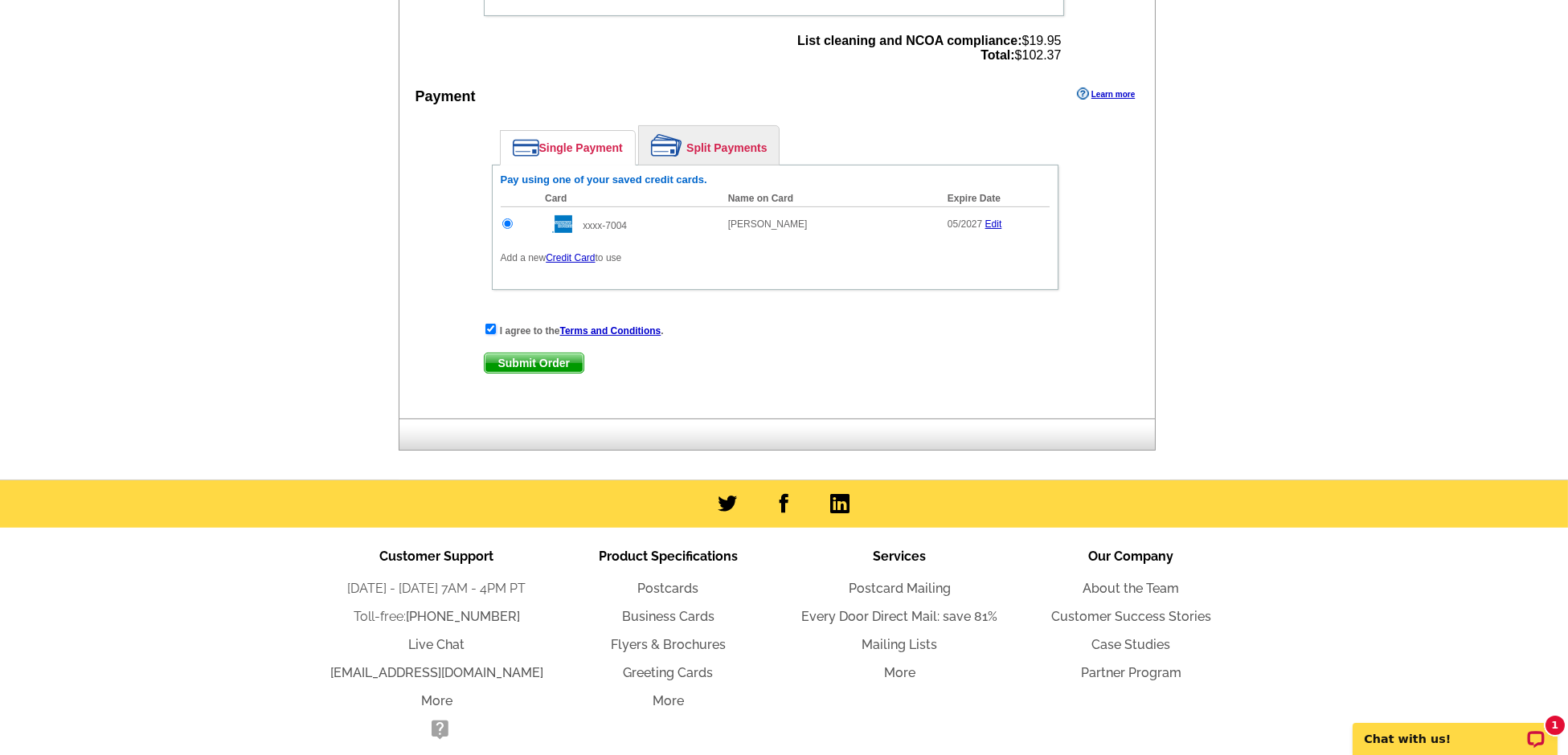
scroll to position [801, 0]
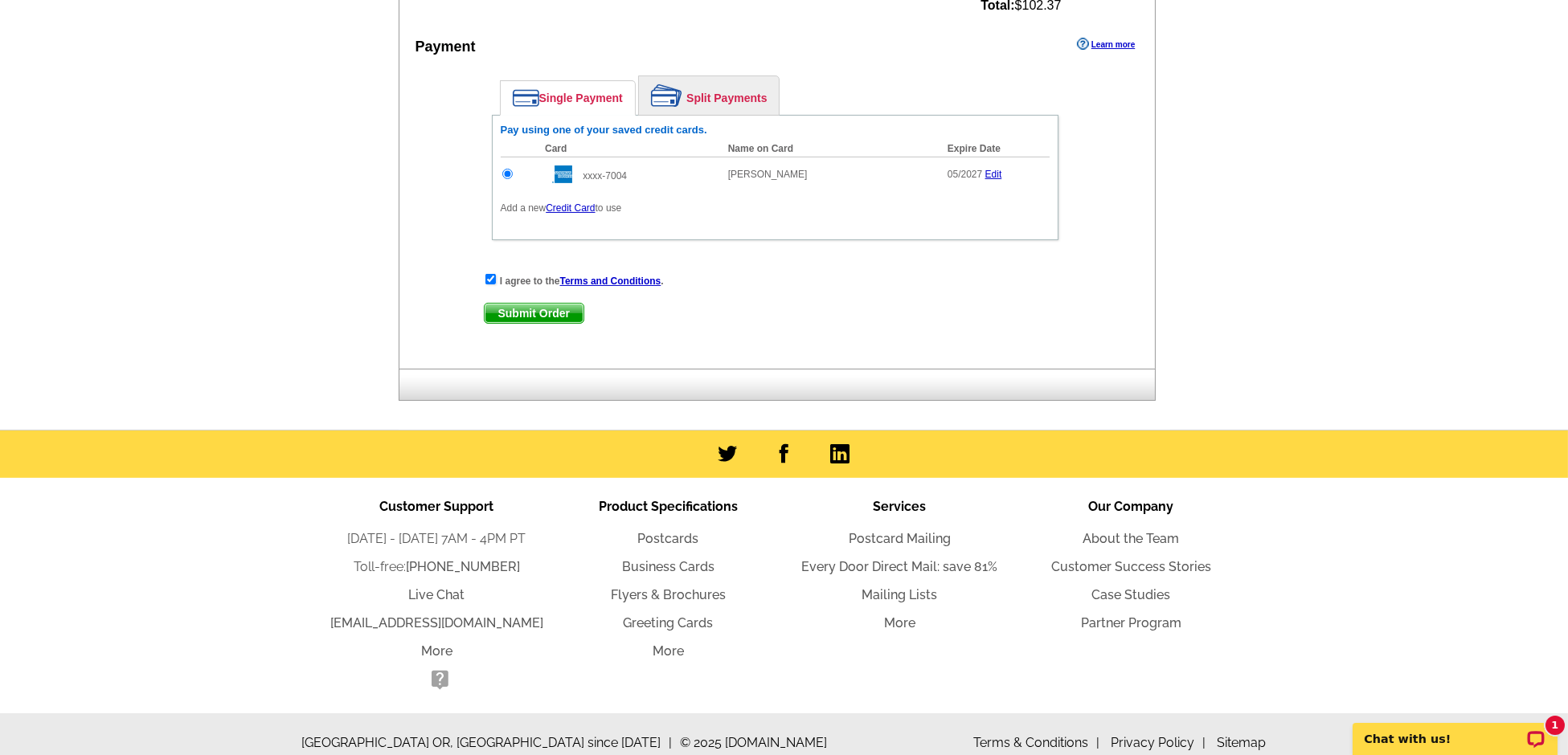
click at [508, 304] on span "Submit Order" at bounding box center [533, 314] width 99 height 20
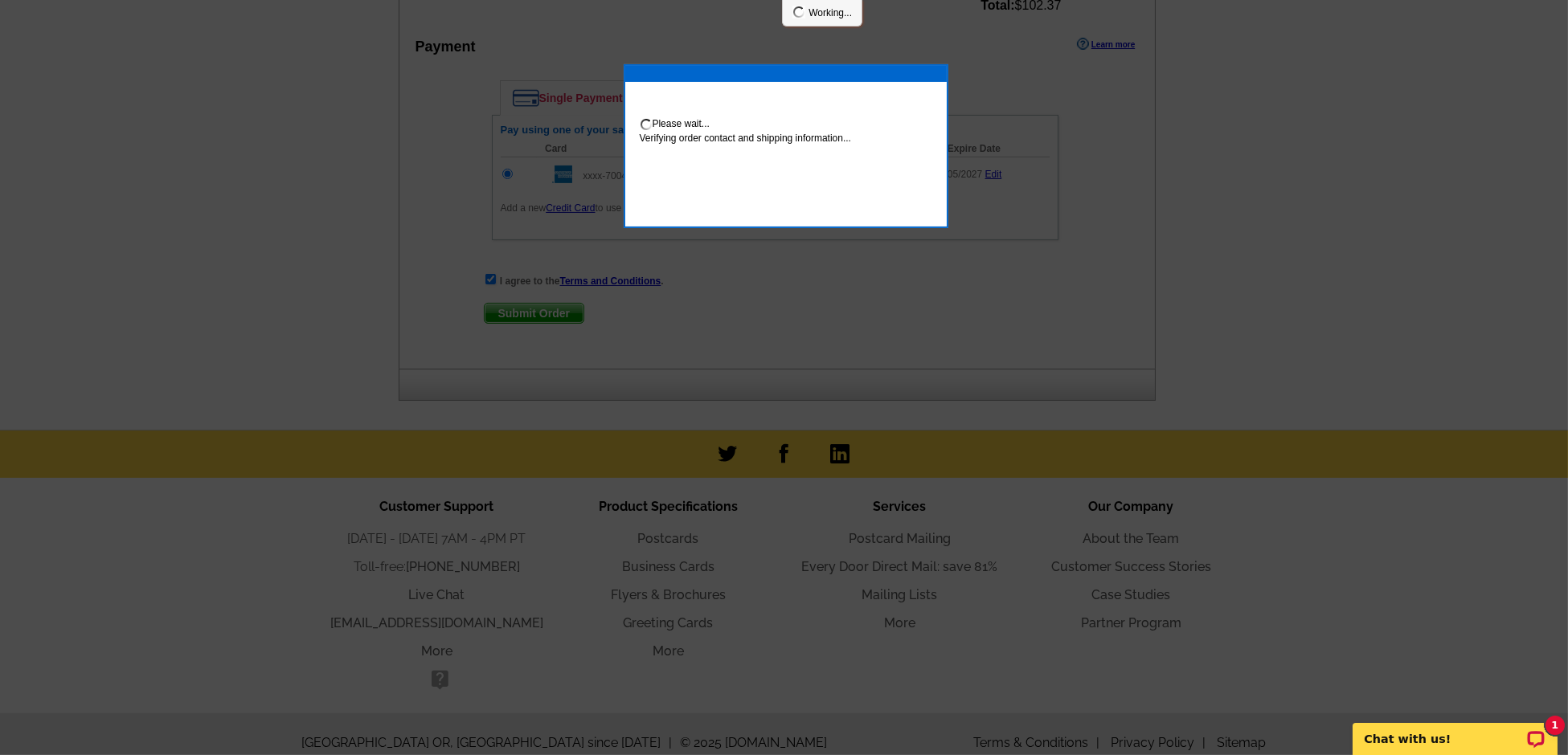
scroll to position [882, 0]
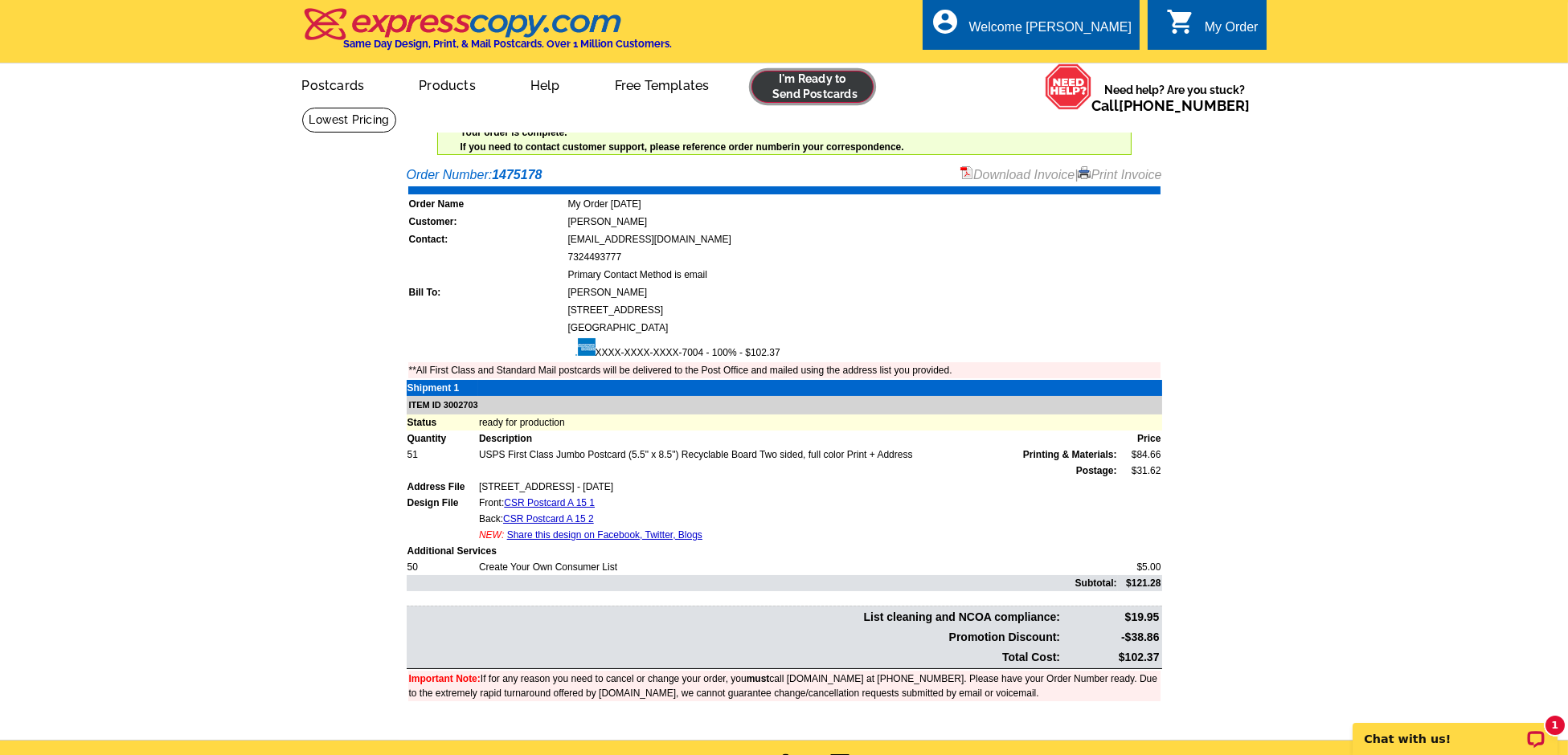
click at [837, 84] on link at bounding box center [813, 86] width 123 height 32
